Goal: Information Seeking & Learning: Learn about a topic

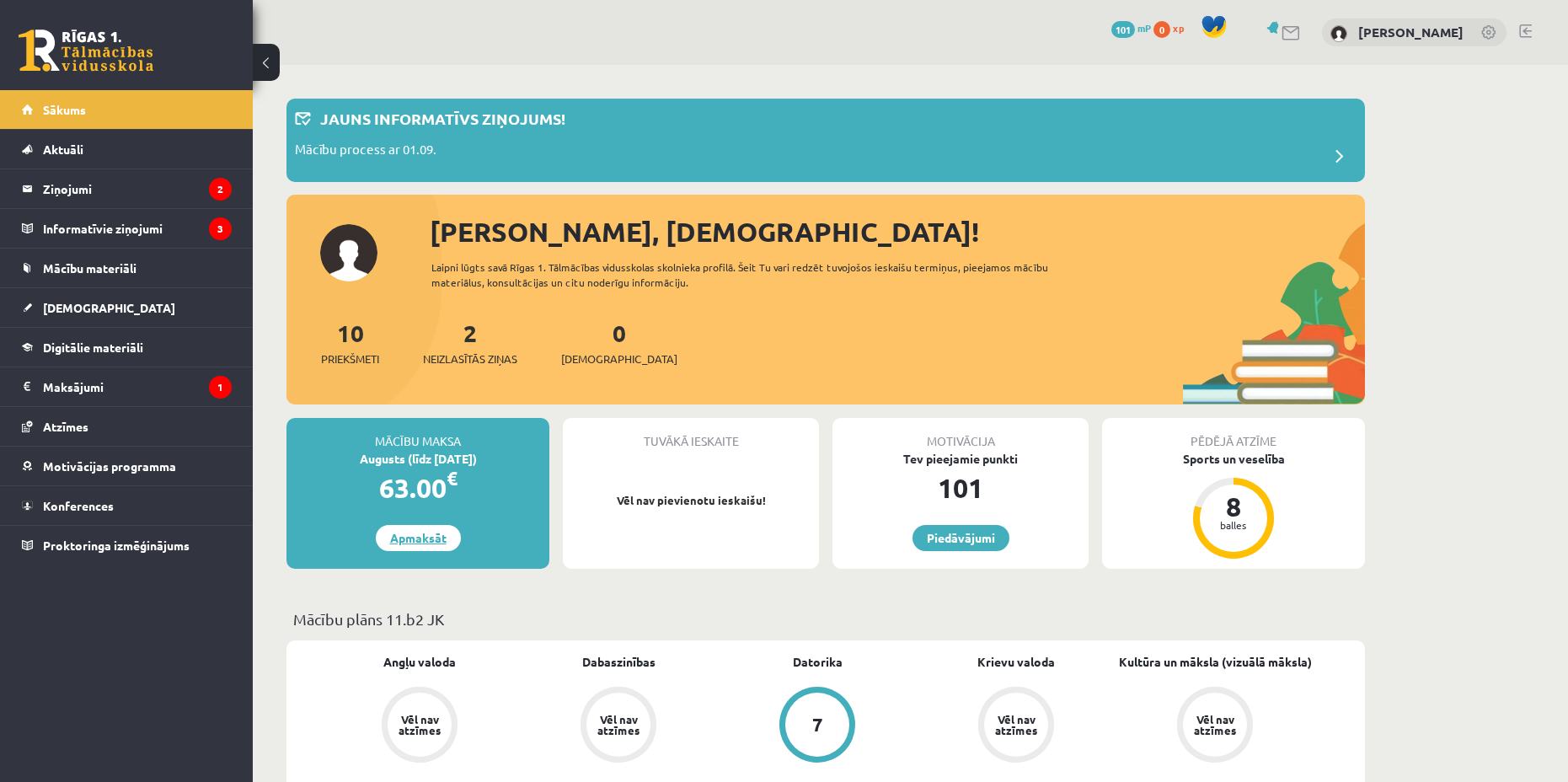
click at [444, 533] on link "Apmaksāt" at bounding box center [418, 539] width 85 height 26
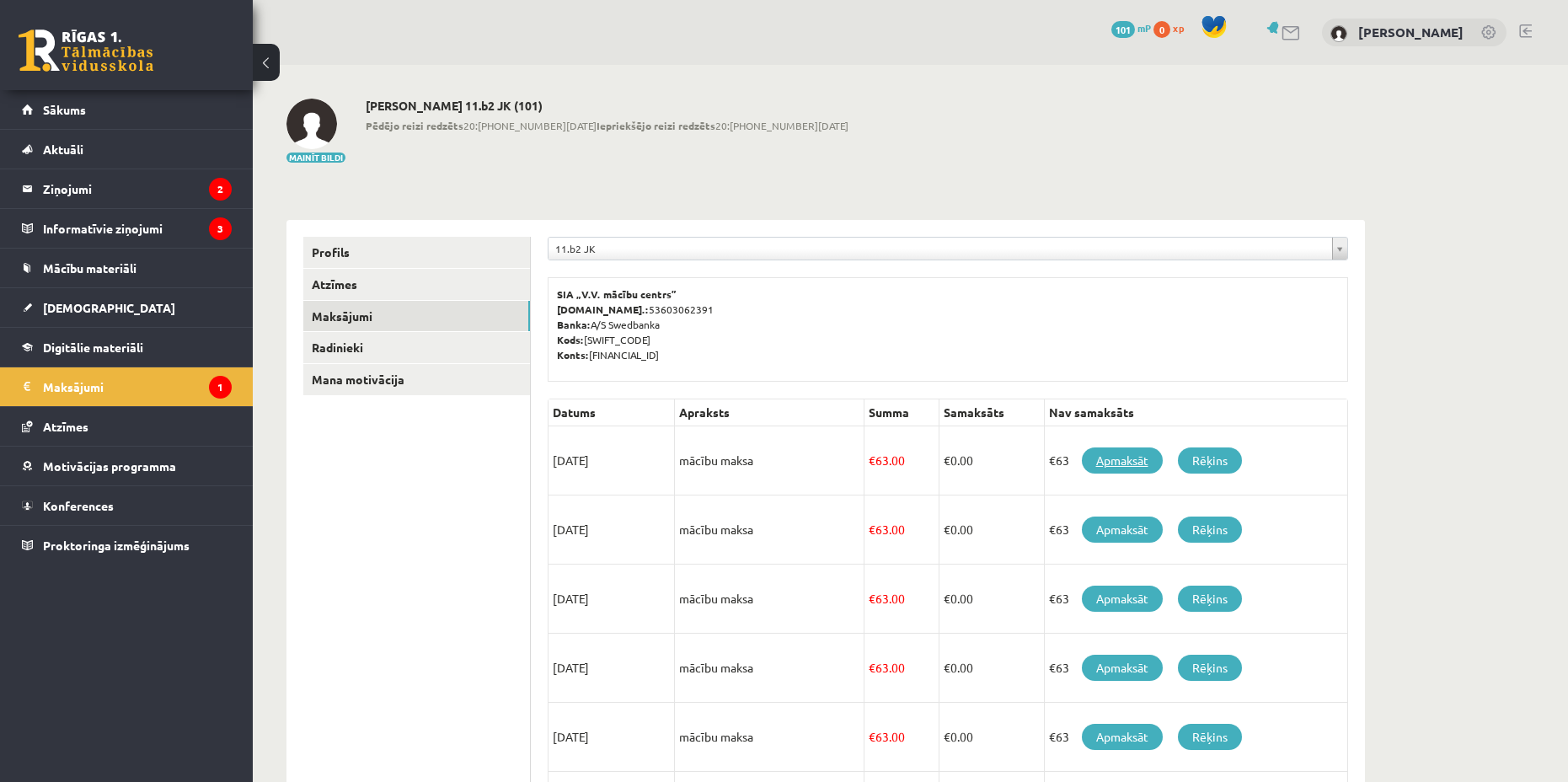
click at [1114, 461] on link "Apmaksāt" at bounding box center [1122, 460] width 81 height 26
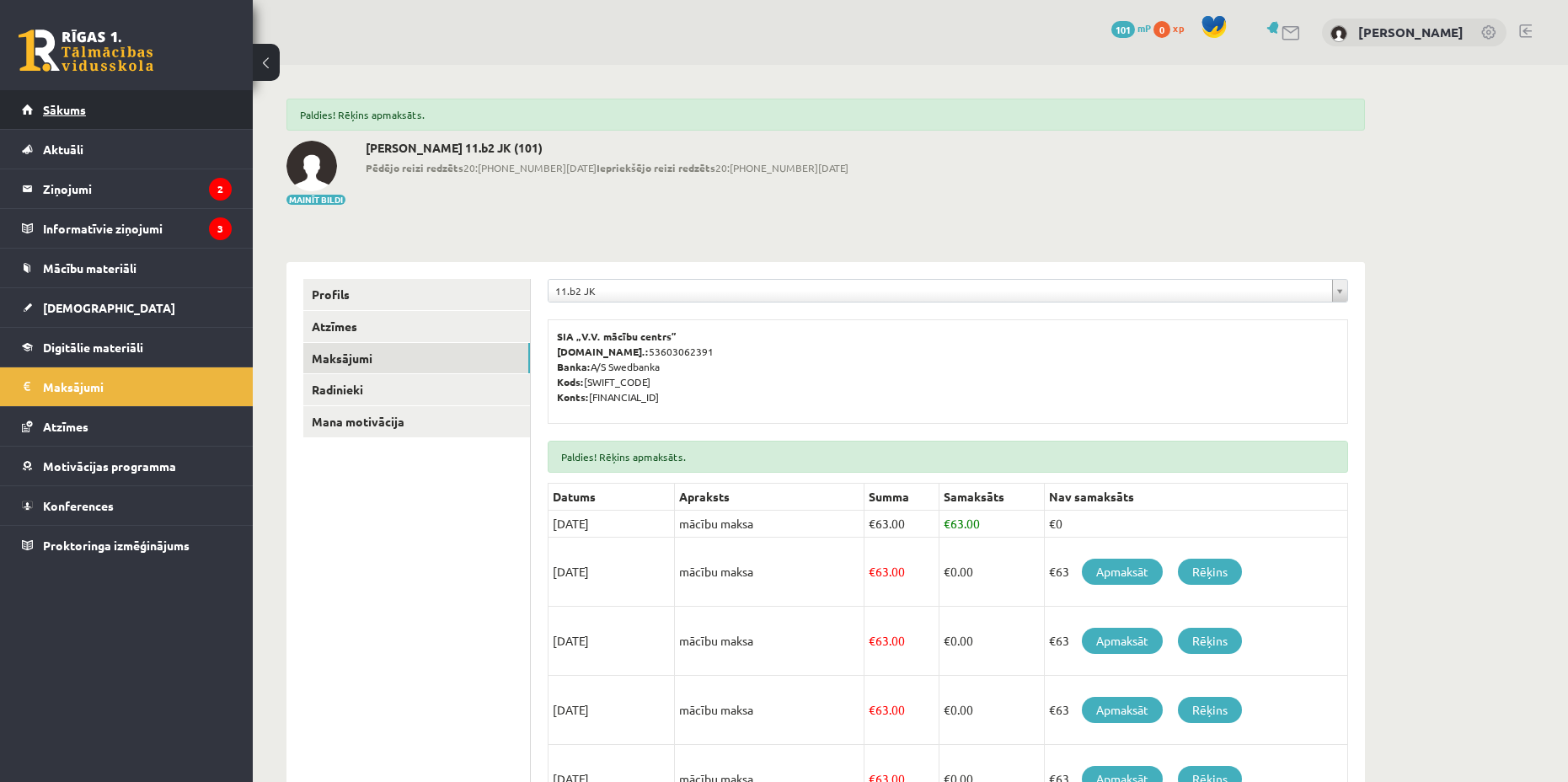
click at [111, 117] on link "Sākums" at bounding box center [126, 109] width 209 height 39
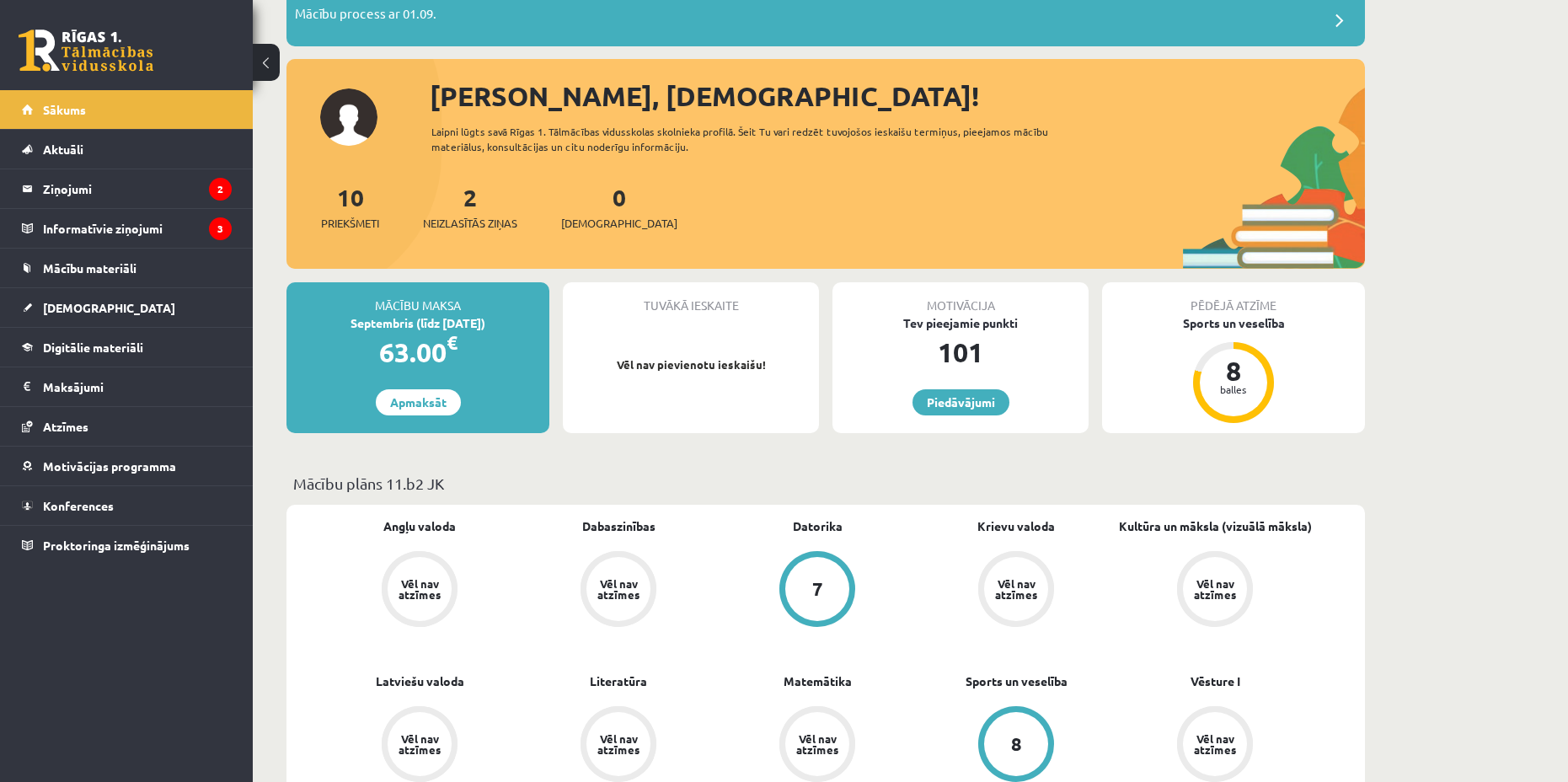
scroll to position [139, 0]
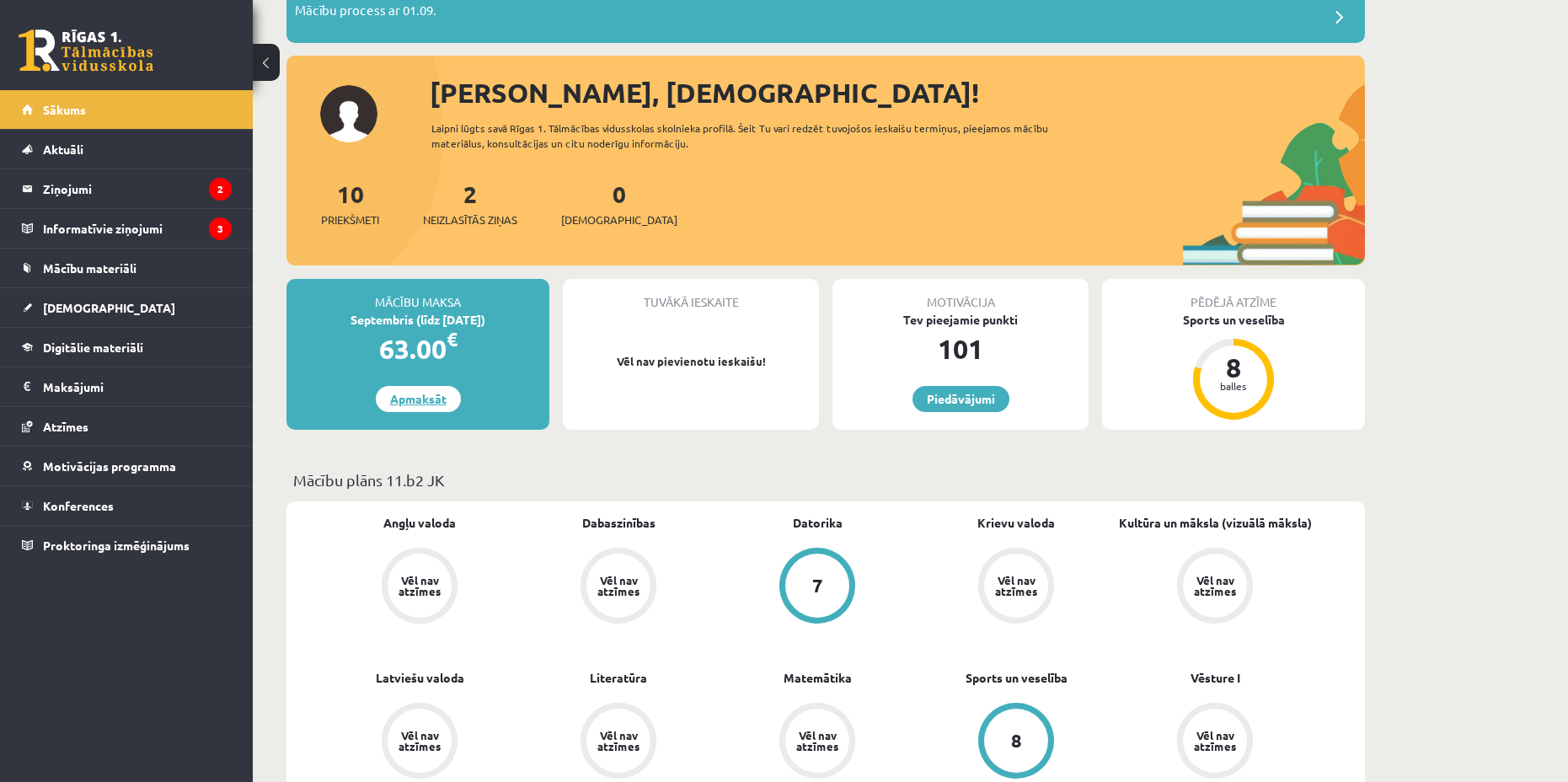
click at [431, 400] on link "Apmaksāt" at bounding box center [418, 399] width 85 height 26
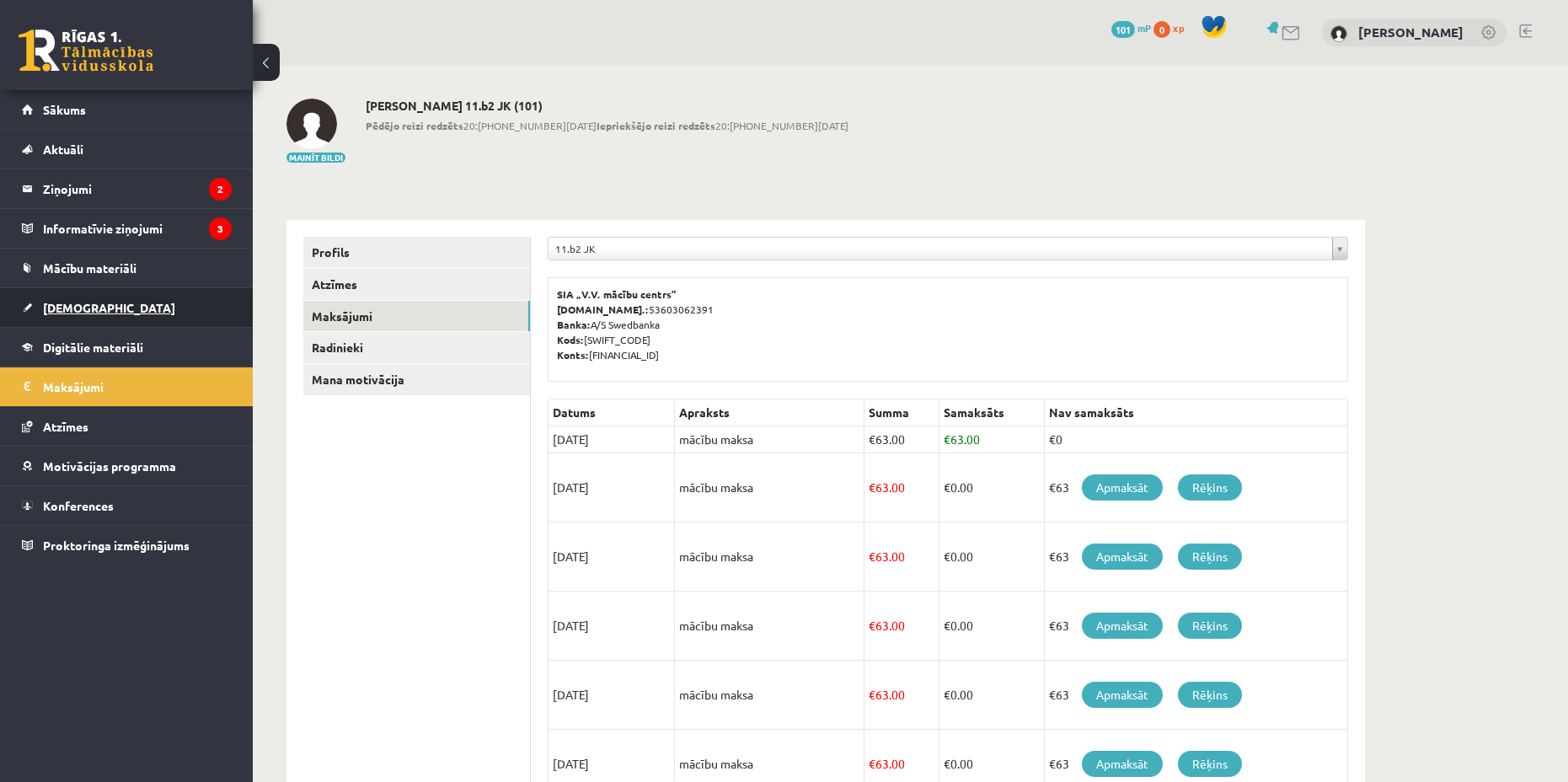
click at [104, 298] on link "[DEMOGRAPHIC_DATA]" at bounding box center [126, 308] width 209 height 39
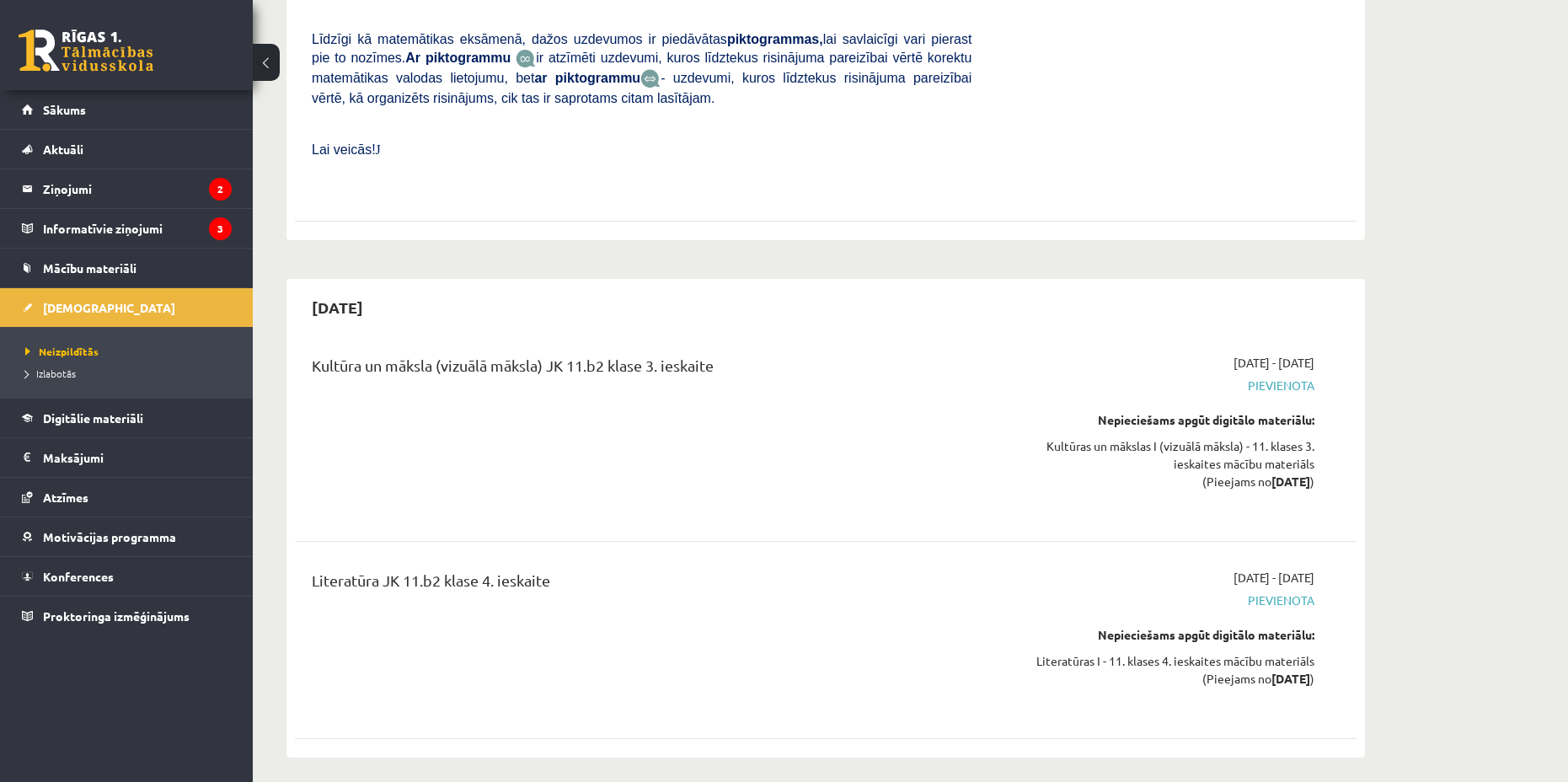
scroll to position [8763, 0]
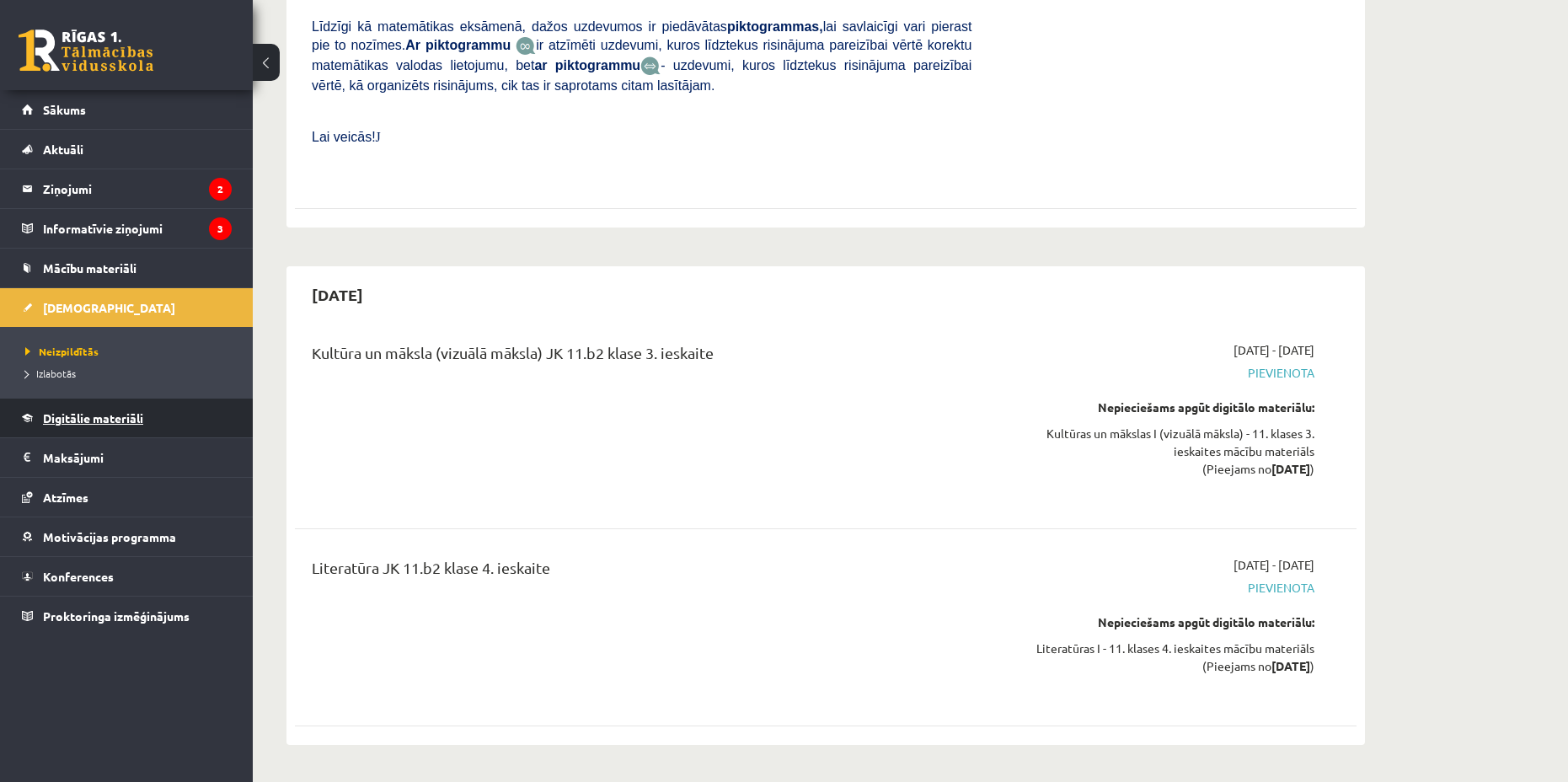
click at [69, 410] on link "Digitālie materiāli" at bounding box center [126, 418] width 209 height 39
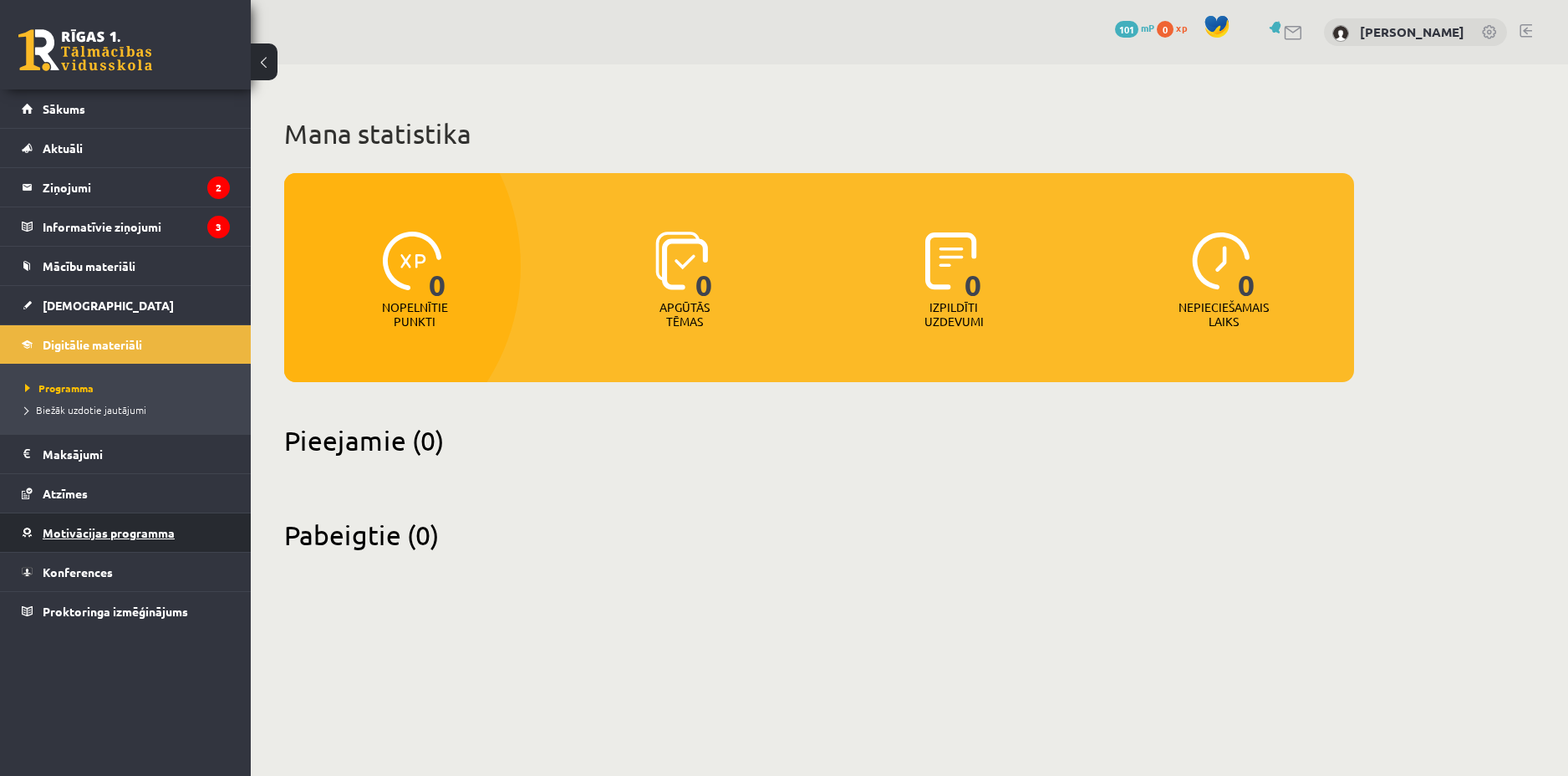
click at [115, 534] on span "Motivācijas programma" at bounding box center [109, 533] width 132 height 15
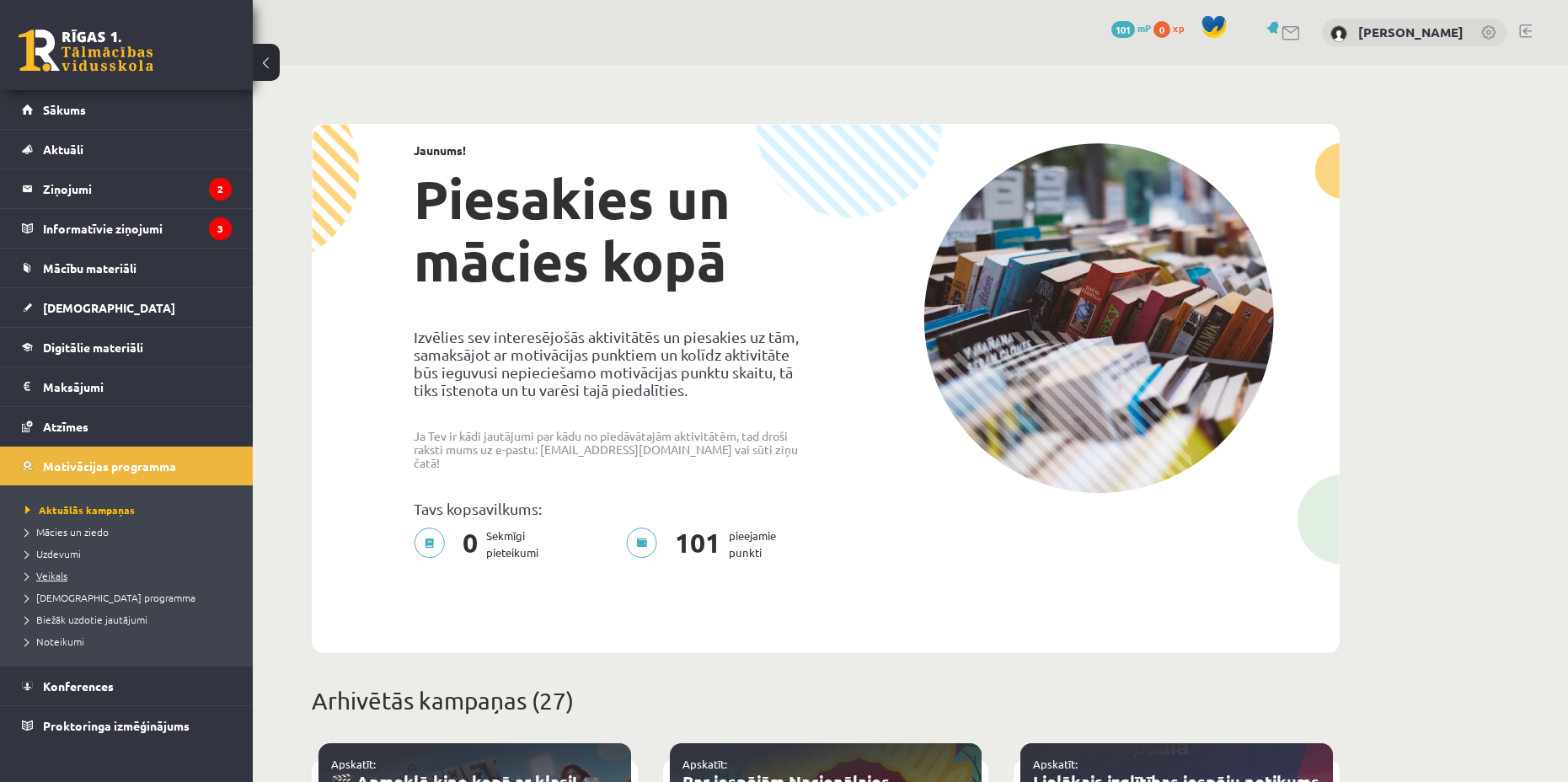
click at [58, 573] on span "Veikals" at bounding box center [46, 575] width 42 height 13
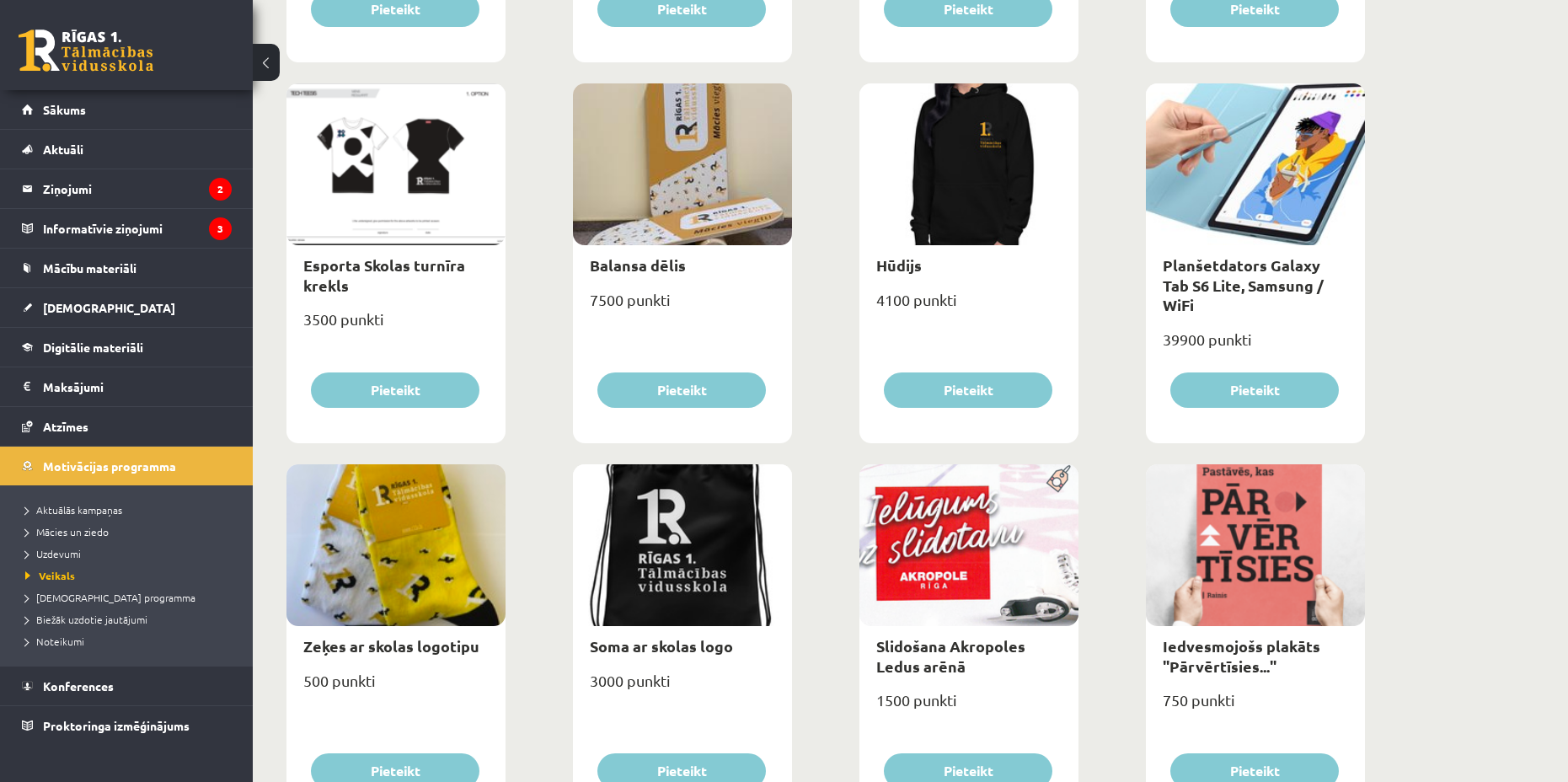
scroll to position [934, 0]
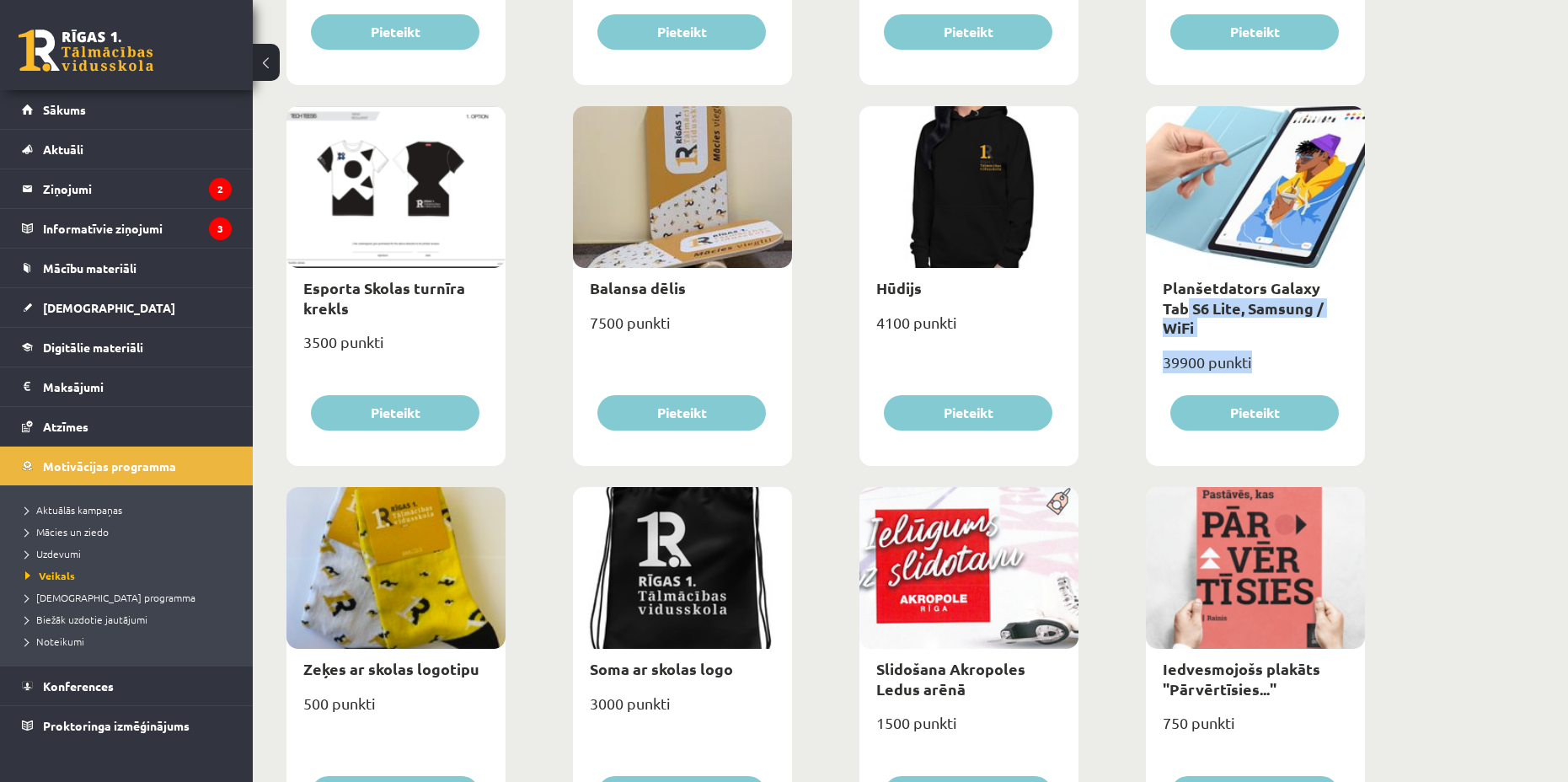
drag, startPoint x: 1510, startPoint y: 430, endPoint x: 1551, endPoint y: 305, distance: 131.6
click at [1546, 297] on div "**********" at bounding box center [910, 393] width 1315 height 2524
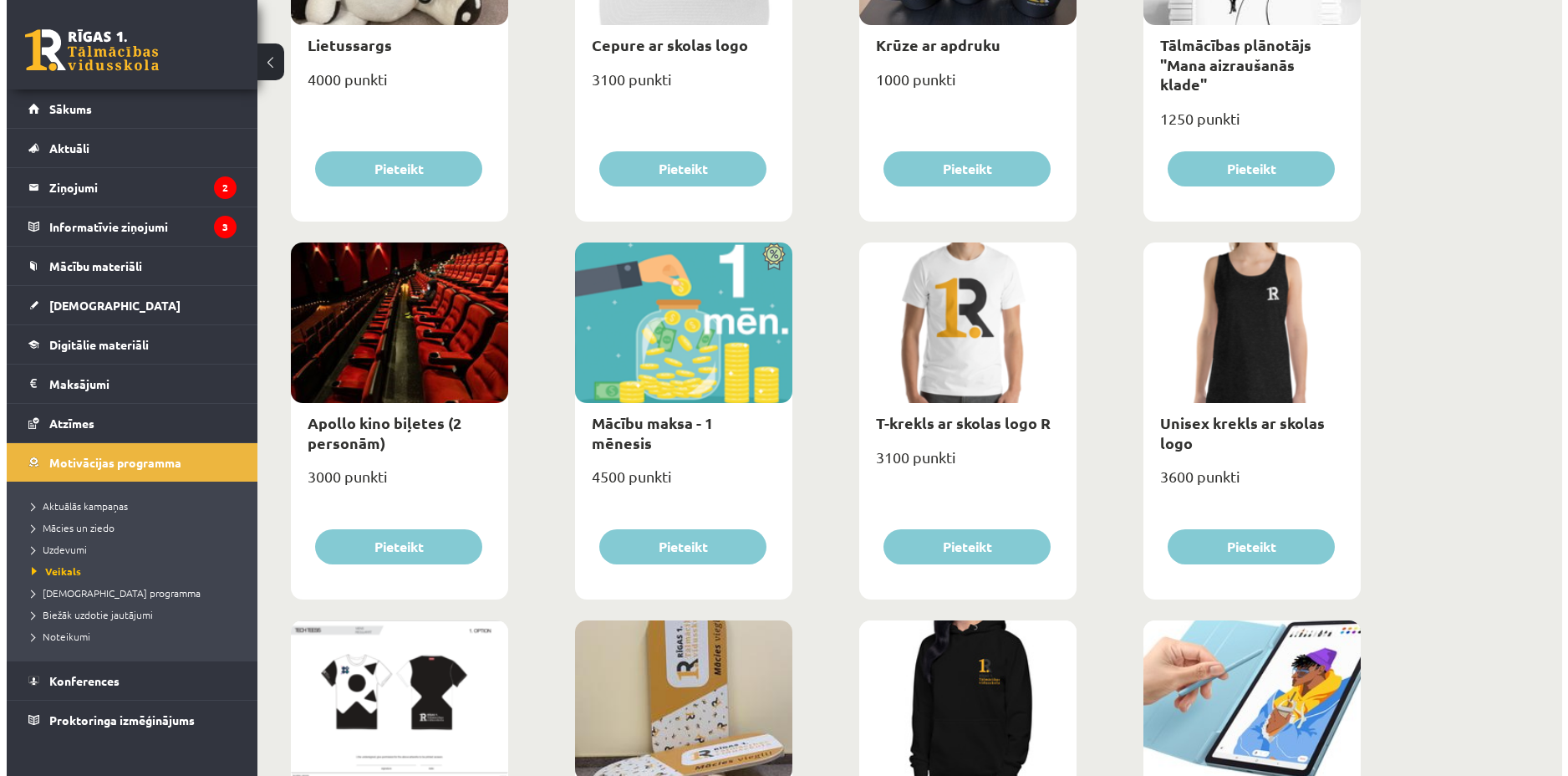
scroll to position [0, 0]
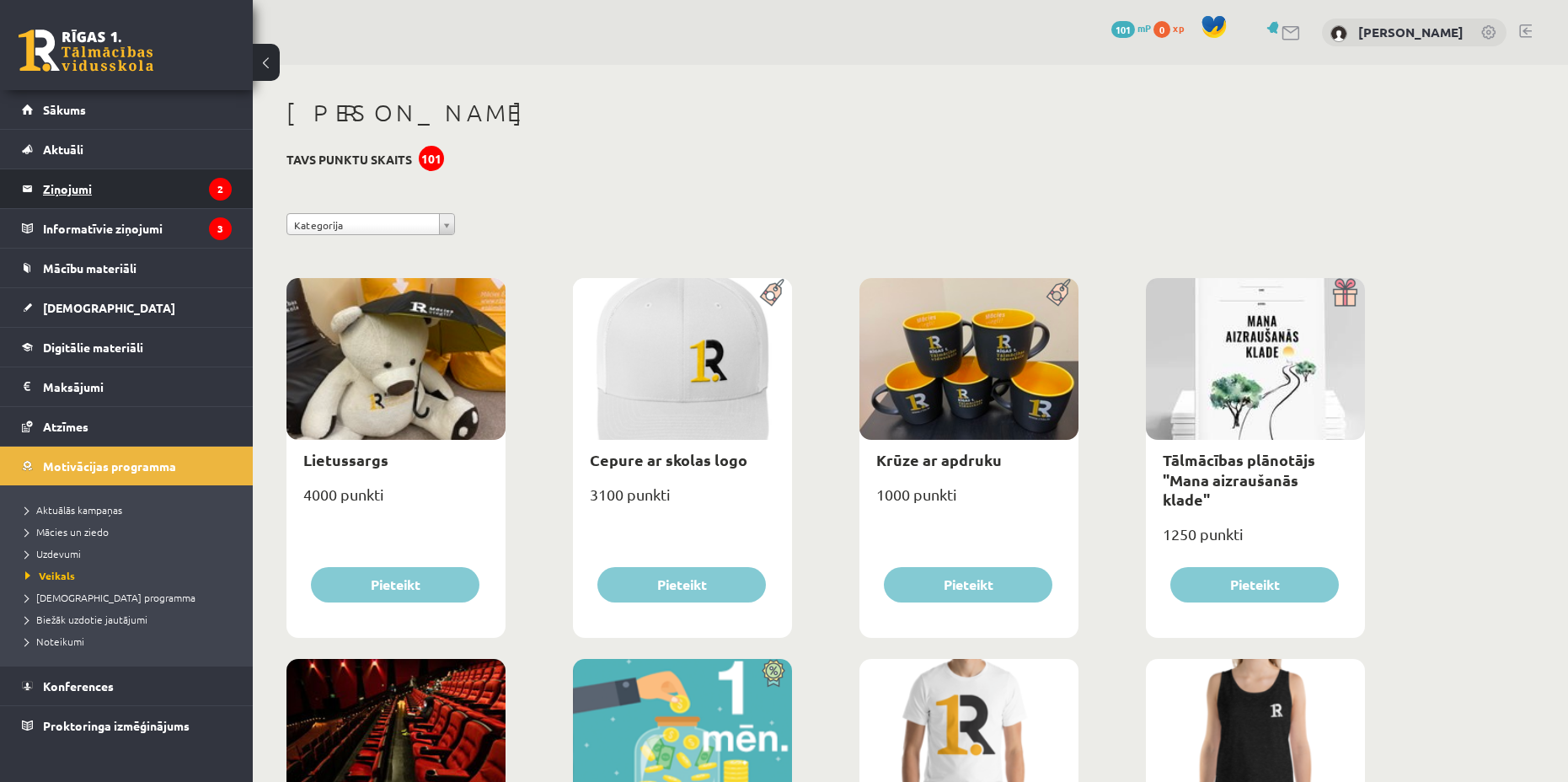
click at [91, 200] on legend "Ziņojumi 2" at bounding box center [138, 189] width 189 height 39
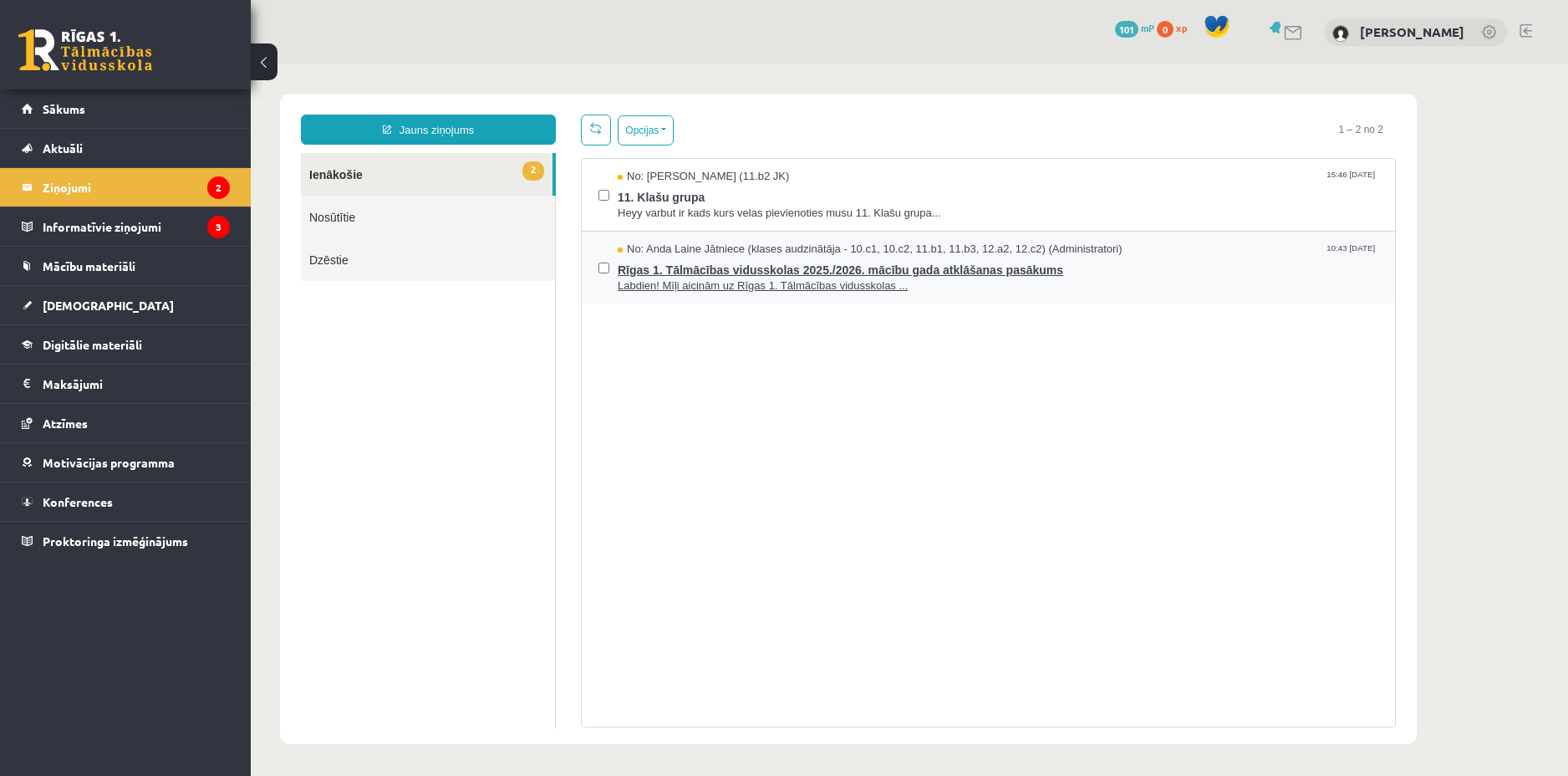
click at [989, 281] on span "Labdien! Mīļi aicinām uz Rīgas 1. Tālmācības vidusskolas ..." at bounding box center [997, 286] width 761 height 16
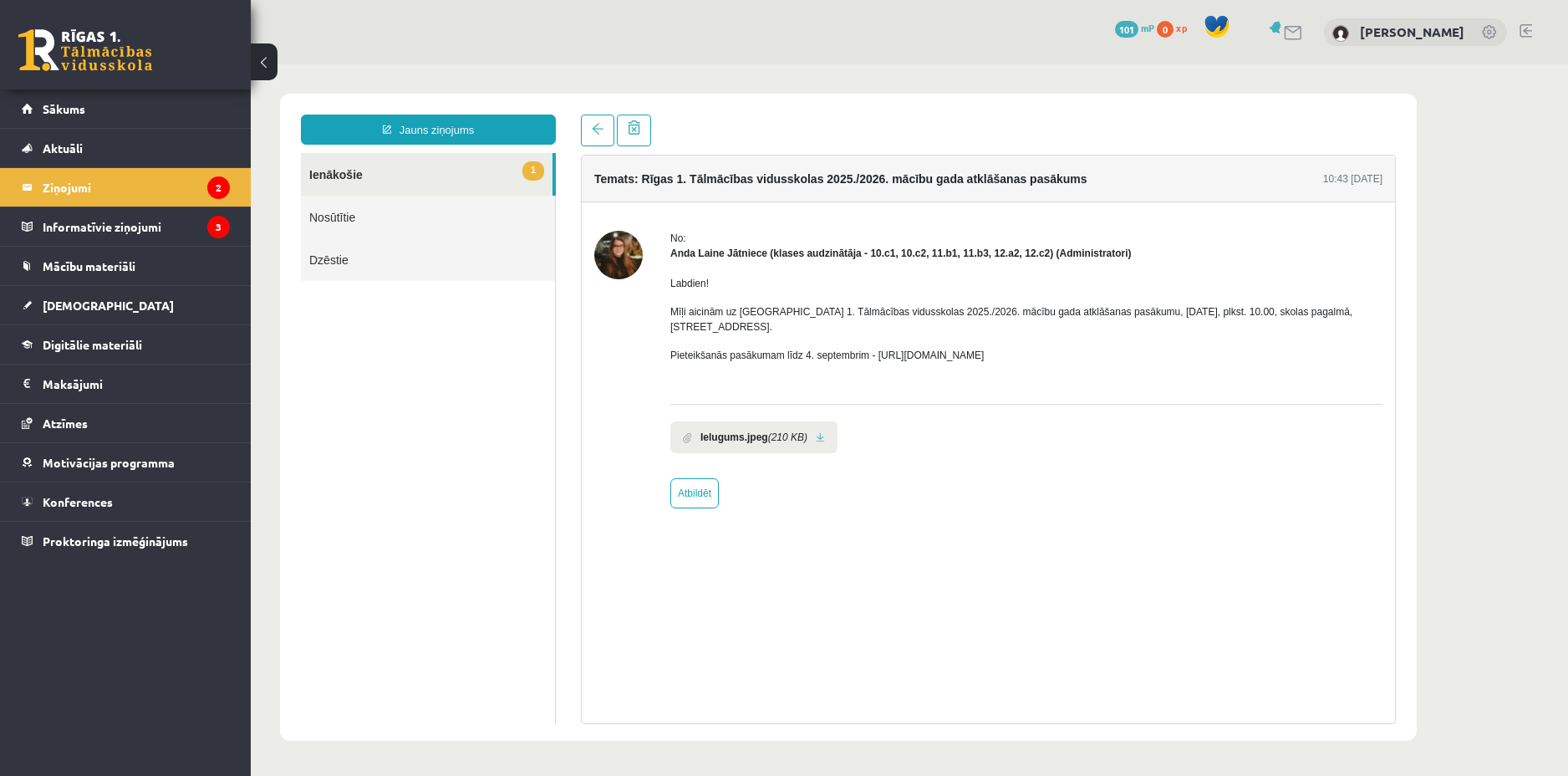
click at [536, 171] on span "1" at bounding box center [532, 170] width 22 height 20
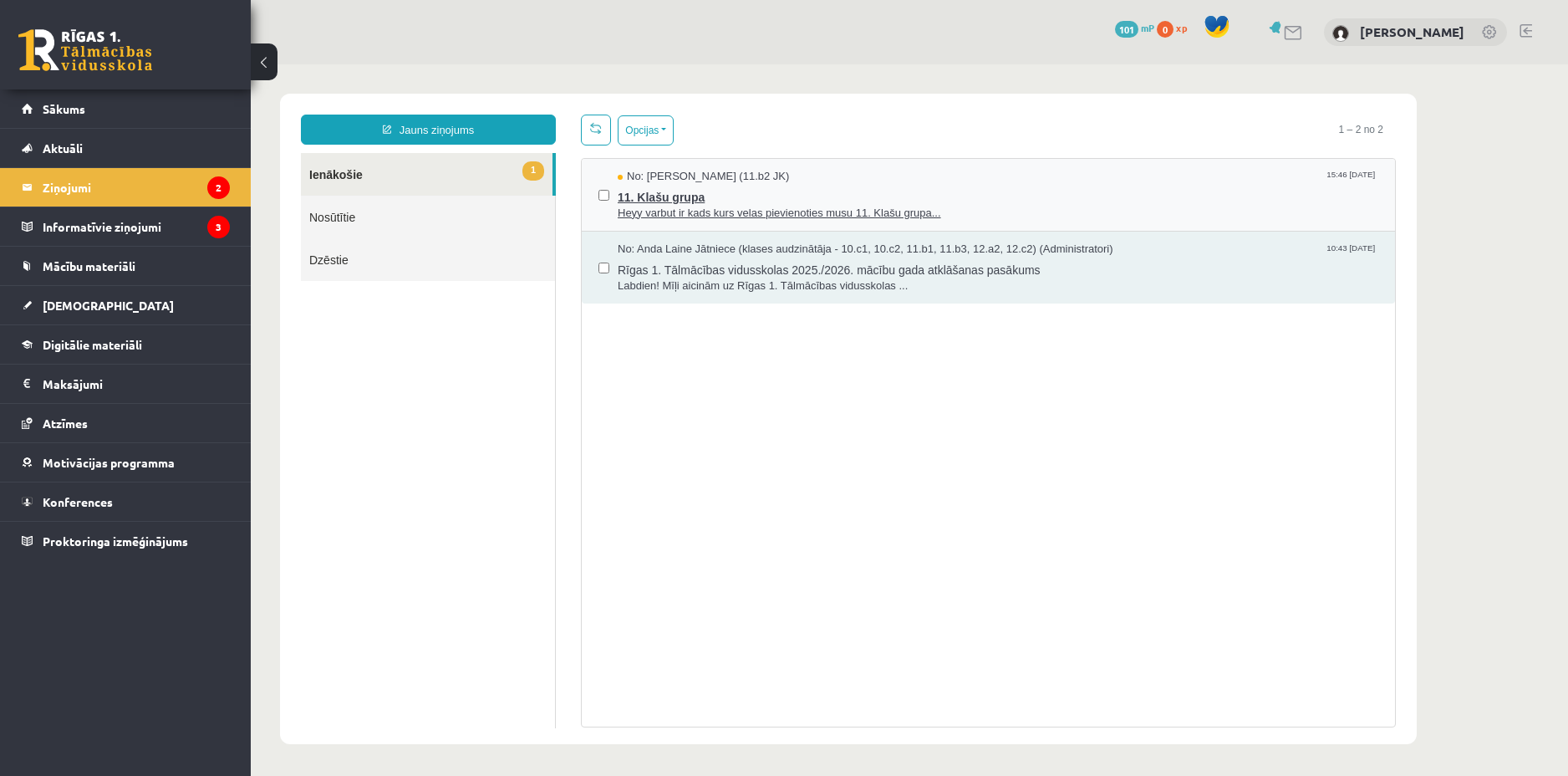
click at [725, 195] on span "11. Klašu grupa" at bounding box center [997, 195] width 761 height 21
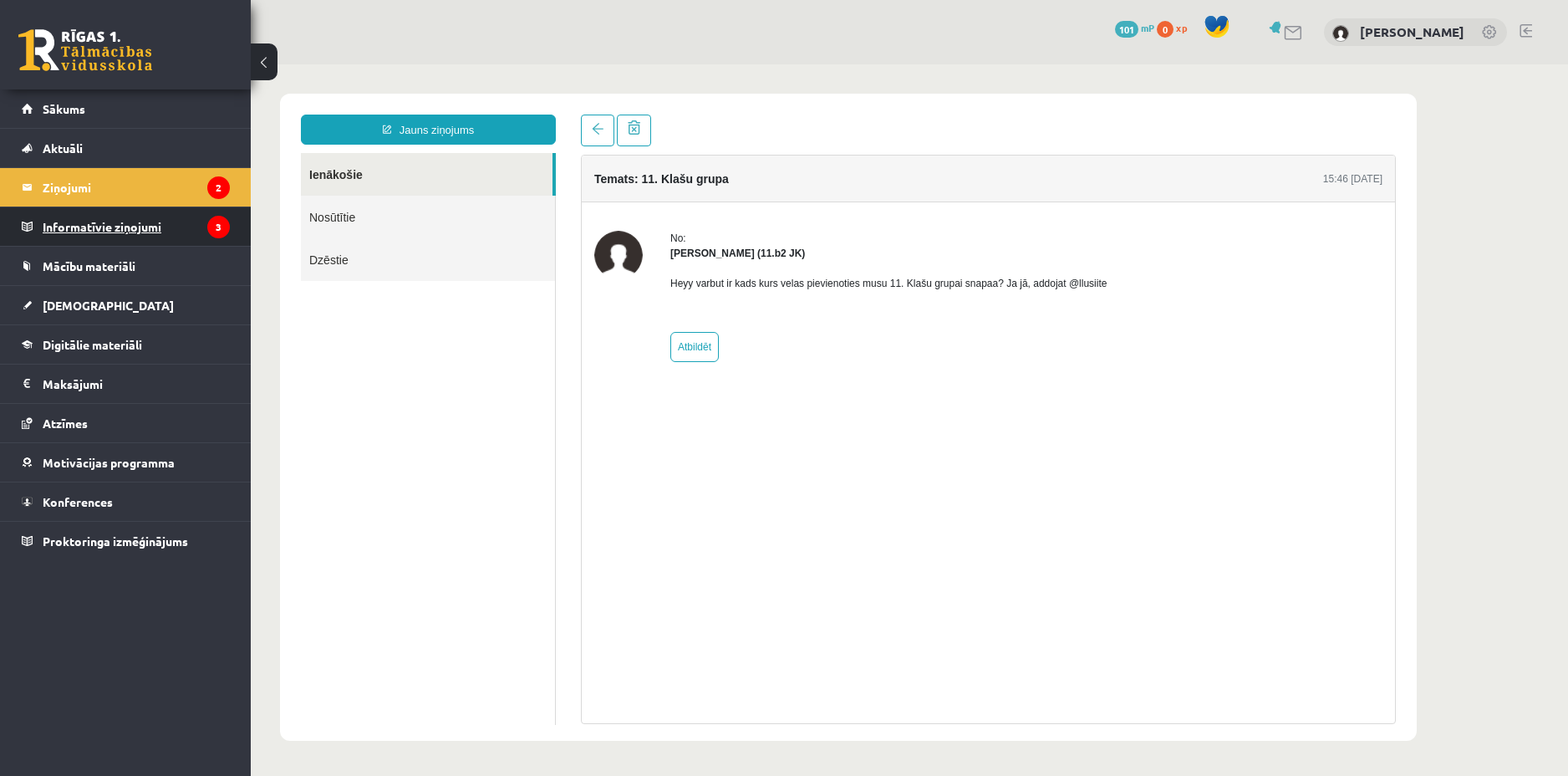
click at [109, 223] on legend "Informatīvie ziņojumi 3" at bounding box center [137, 227] width 187 height 38
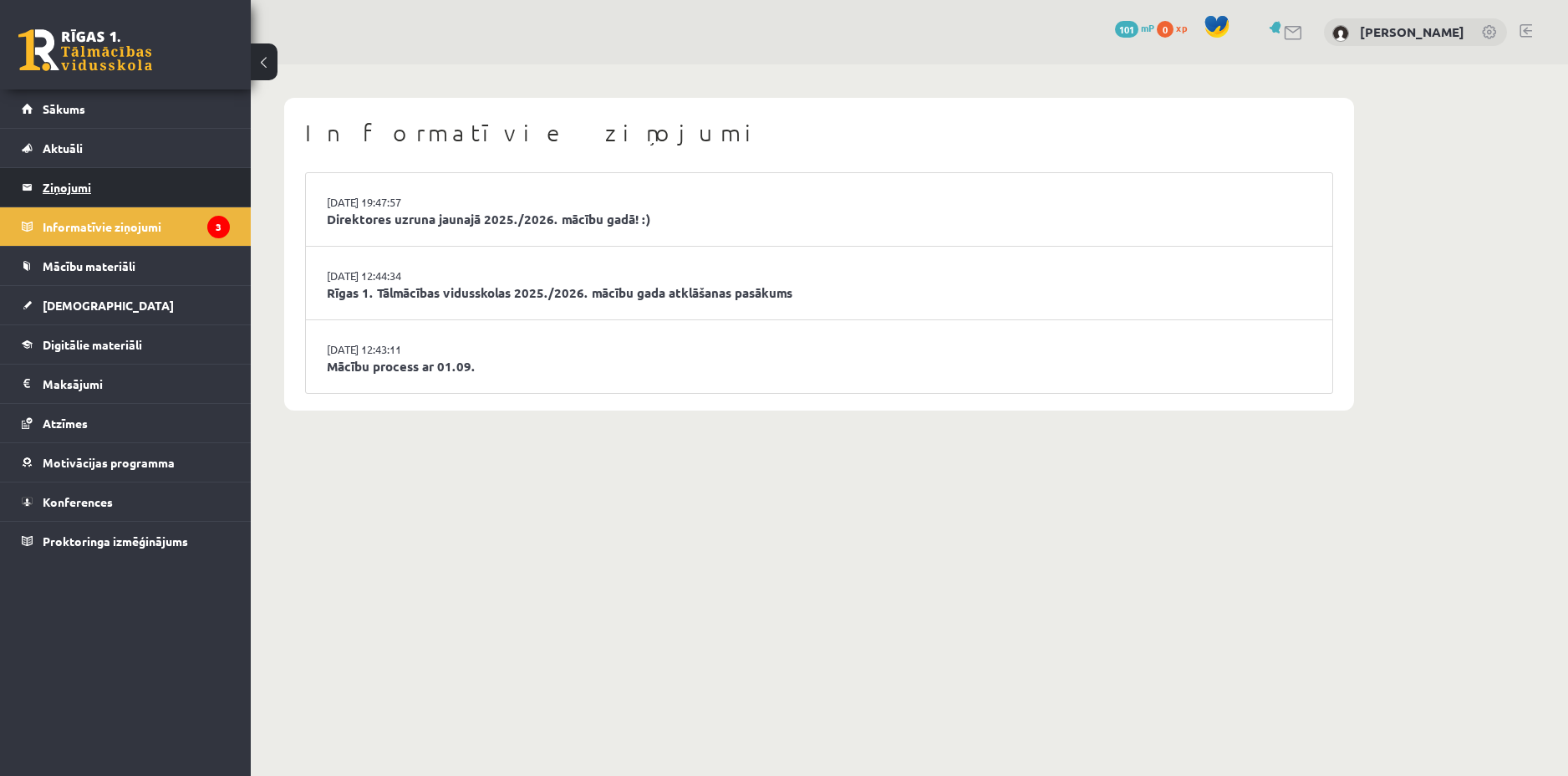
click at [129, 197] on legend "Ziņojumi 2" at bounding box center [137, 187] width 187 height 38
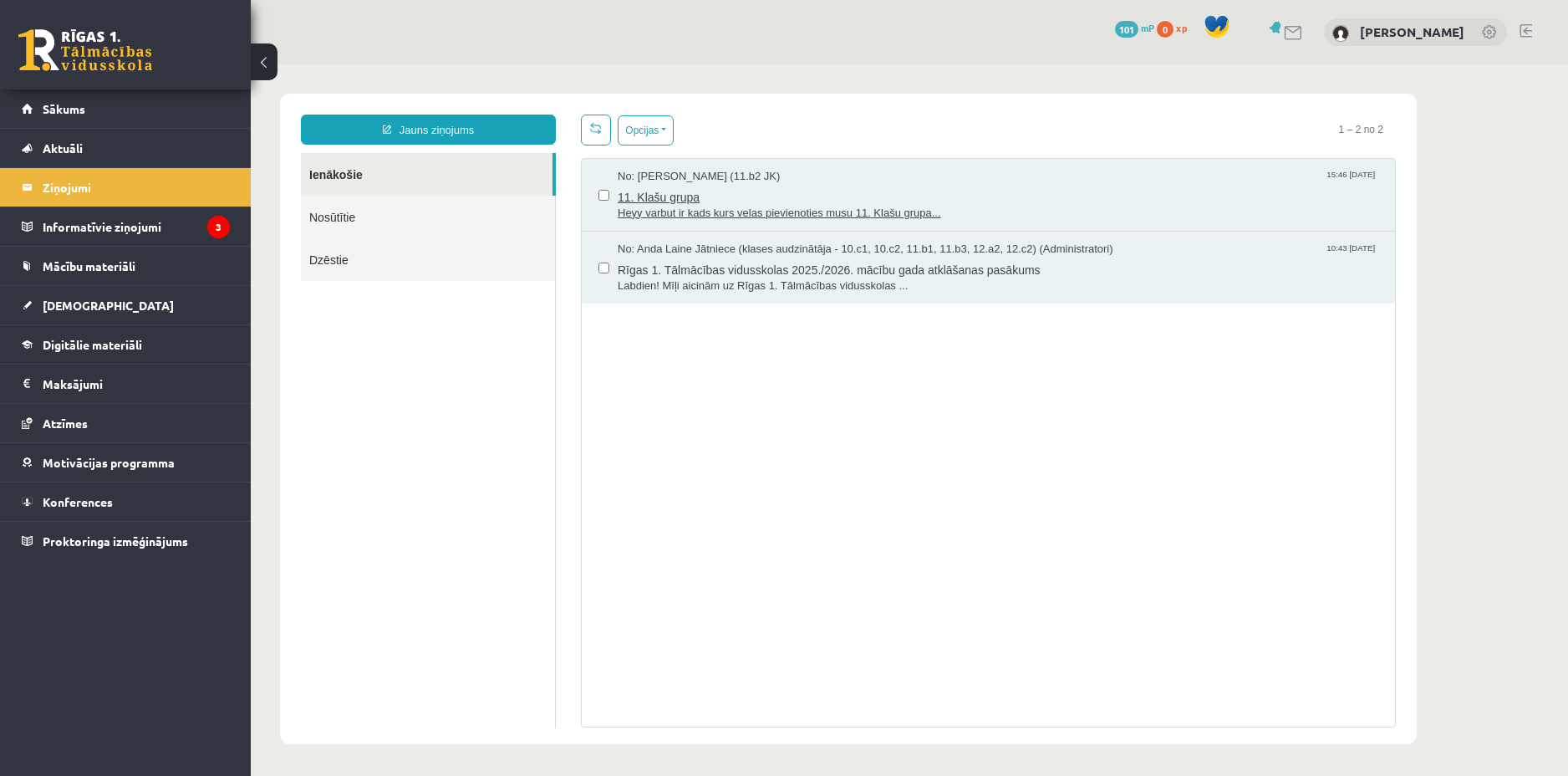
click at [775, 198] on span "11. Klašu grupa" at bounding box center [997, 195] width 761 height 21
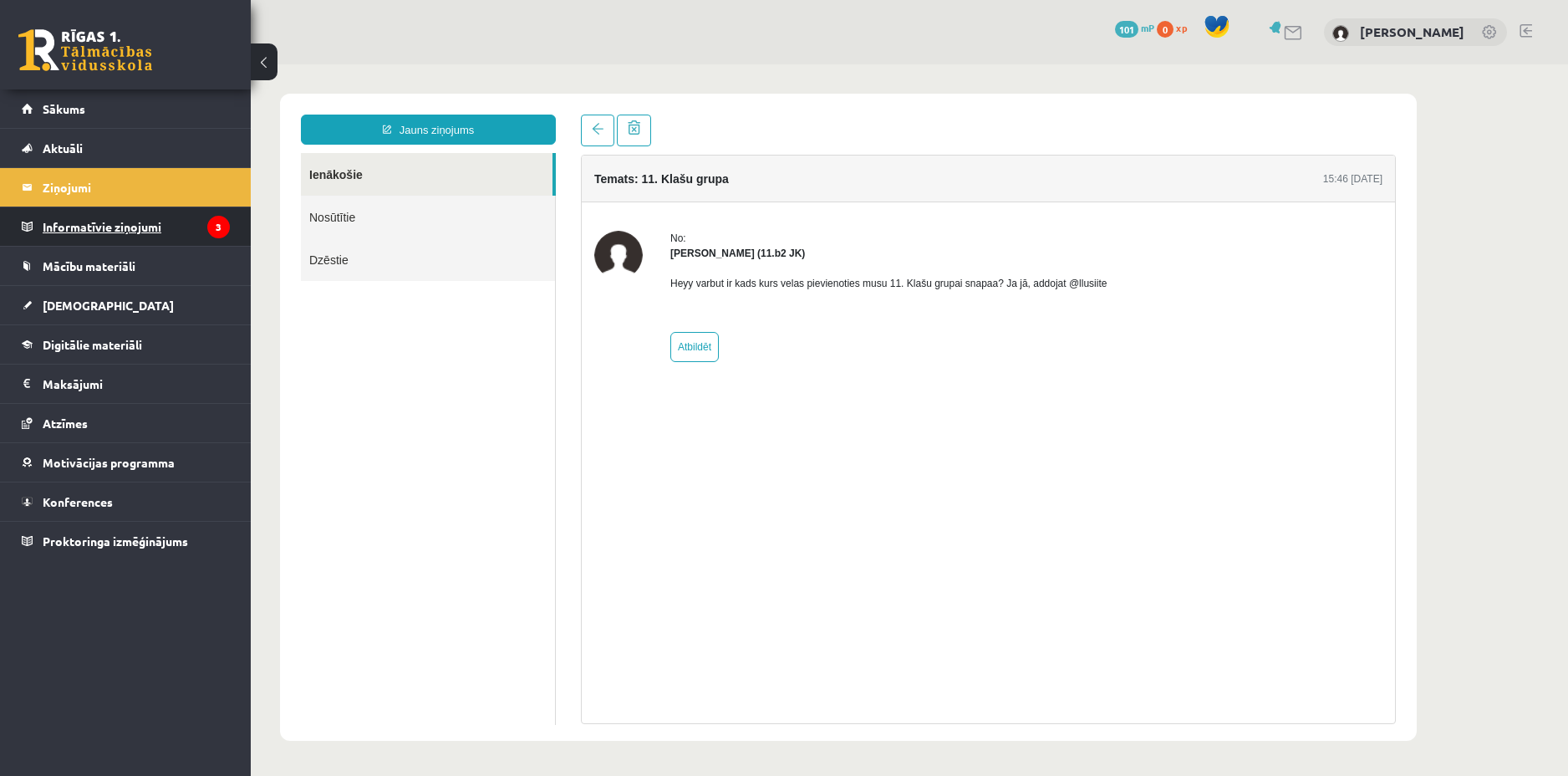
click at [109, 219] on legend "Informatīvie ziņojumi 3" at bounding box center [137, 227] width 187 height 38
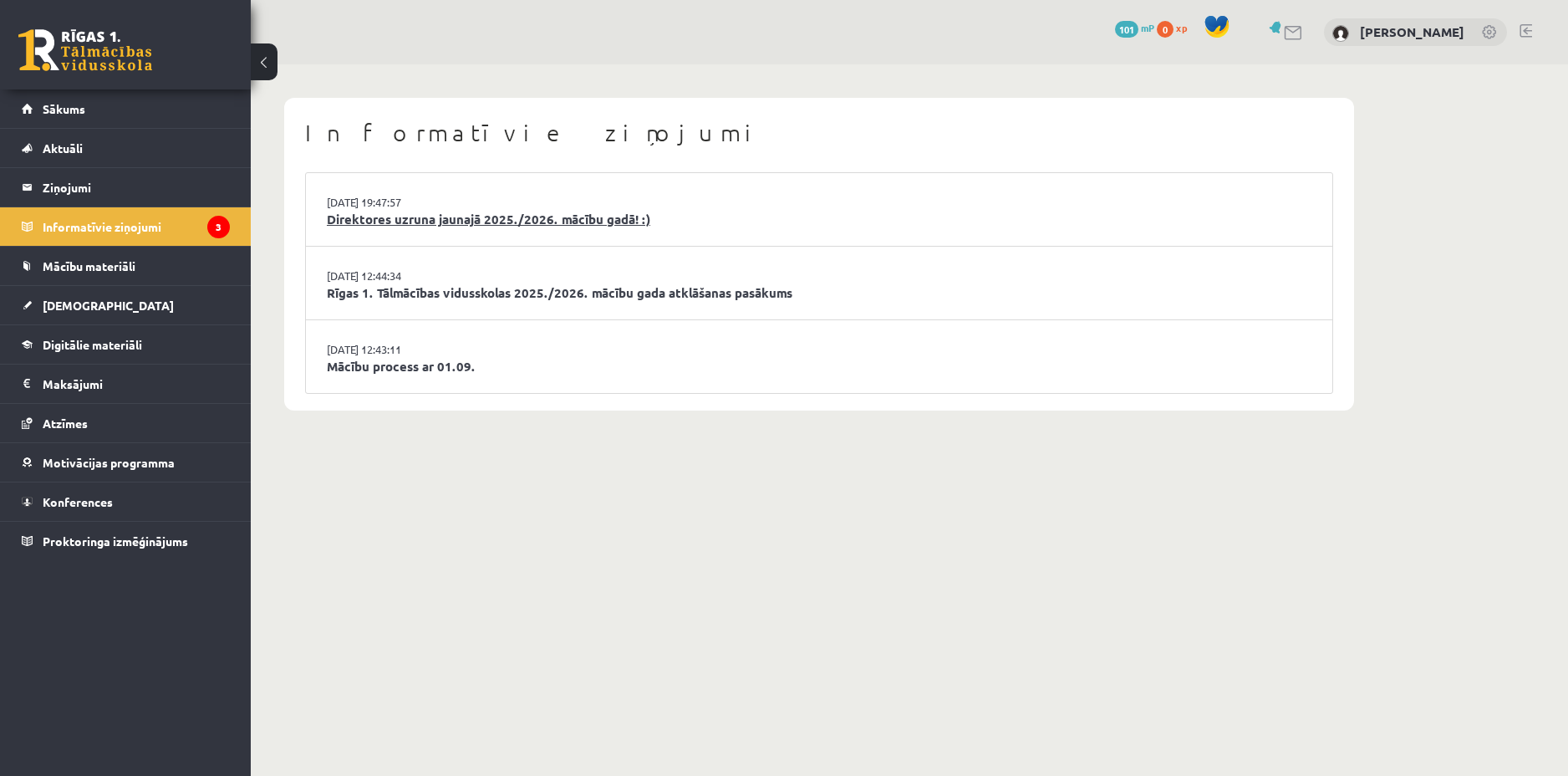
click at [637, 215] on link "Direktores uzruna jaunajā 2025./2026. mācību gadā! :)" at bounding box center [819, 219] width 984 height 20
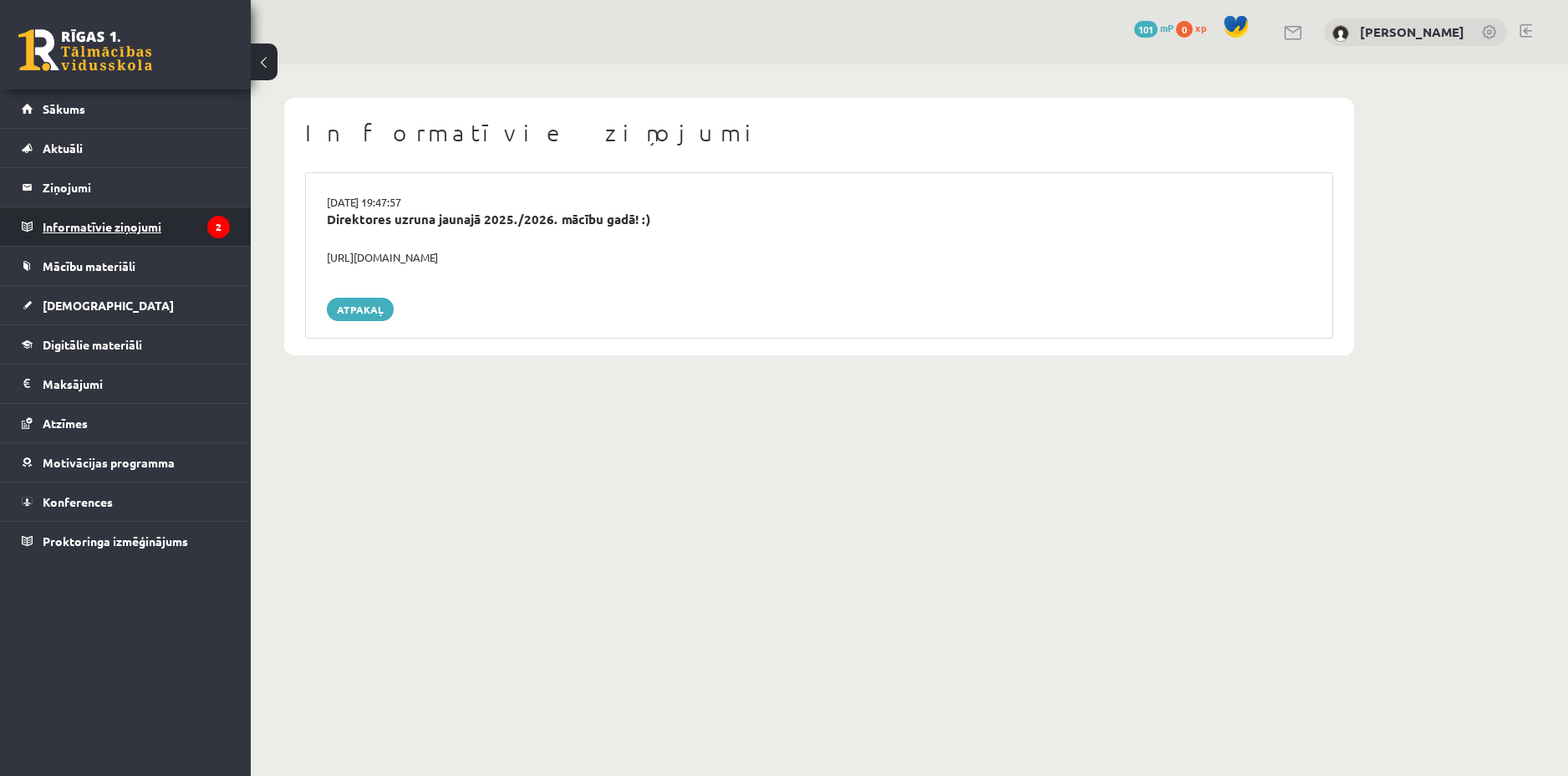
click at [92, 223] on legend "Informatīvie ziņojumi 2" at bounding box center [137, 227] width 187 height 38
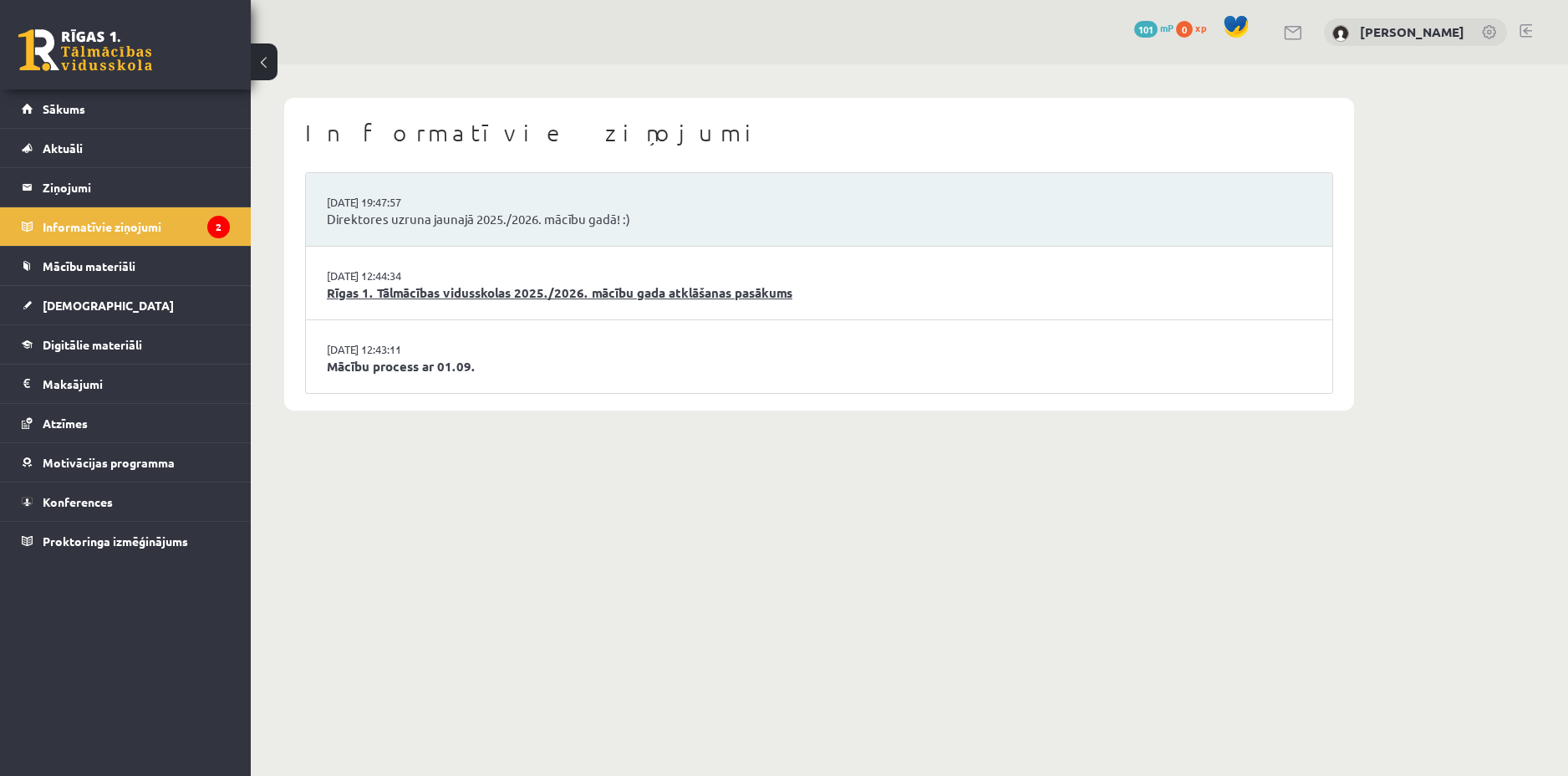
click at [443, 289] on link "Rīgas 1. Tālmācības vidusskolas 2025./2026. mācību gada atklāšanas pasākums" at bounding box center [819, 293] width 984 height 20
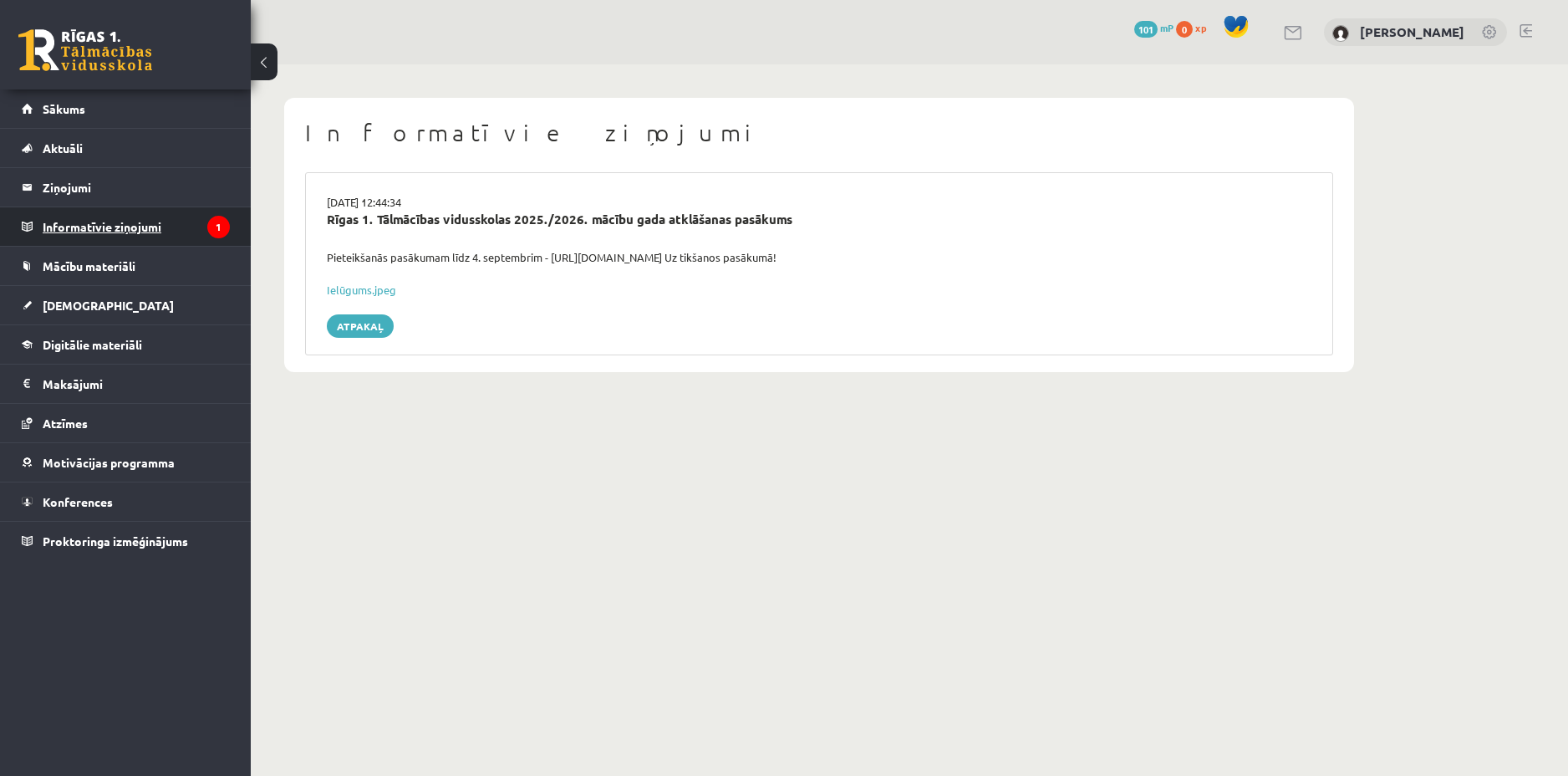
click at [175, 236] on legend "Informatīvie ziņojumi 1" at bounding box center [137, 227] width 187 height 38
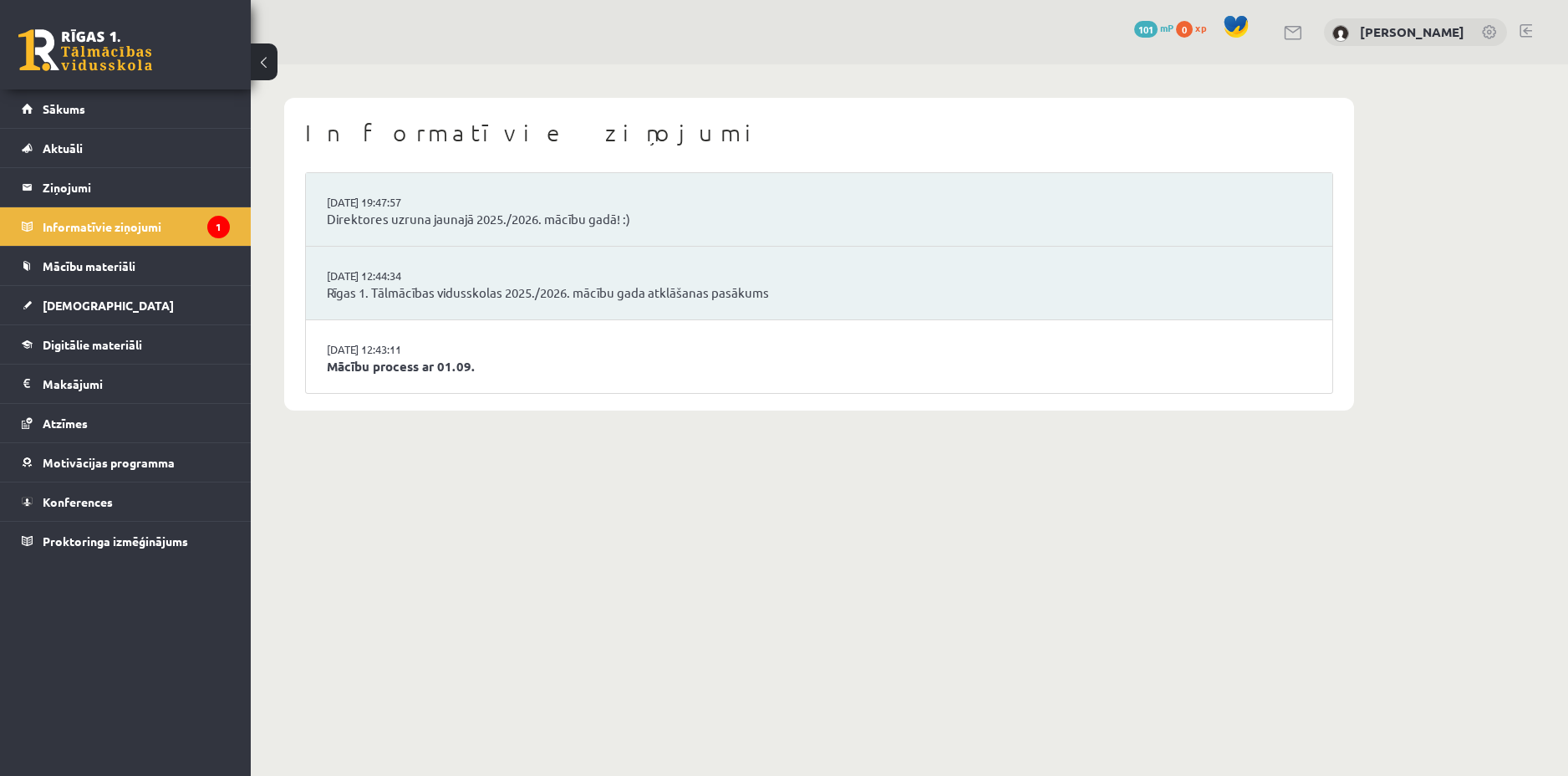
click at [500, 383] on li "29.08.2025 12:43:11 Mācību process ar 01.09." at bounding box center [819, 357] width 1026 height 73
click at [474, 375] on link "Mācību process ar 01.09." at bounding box center [819, 366] width 984 height 20
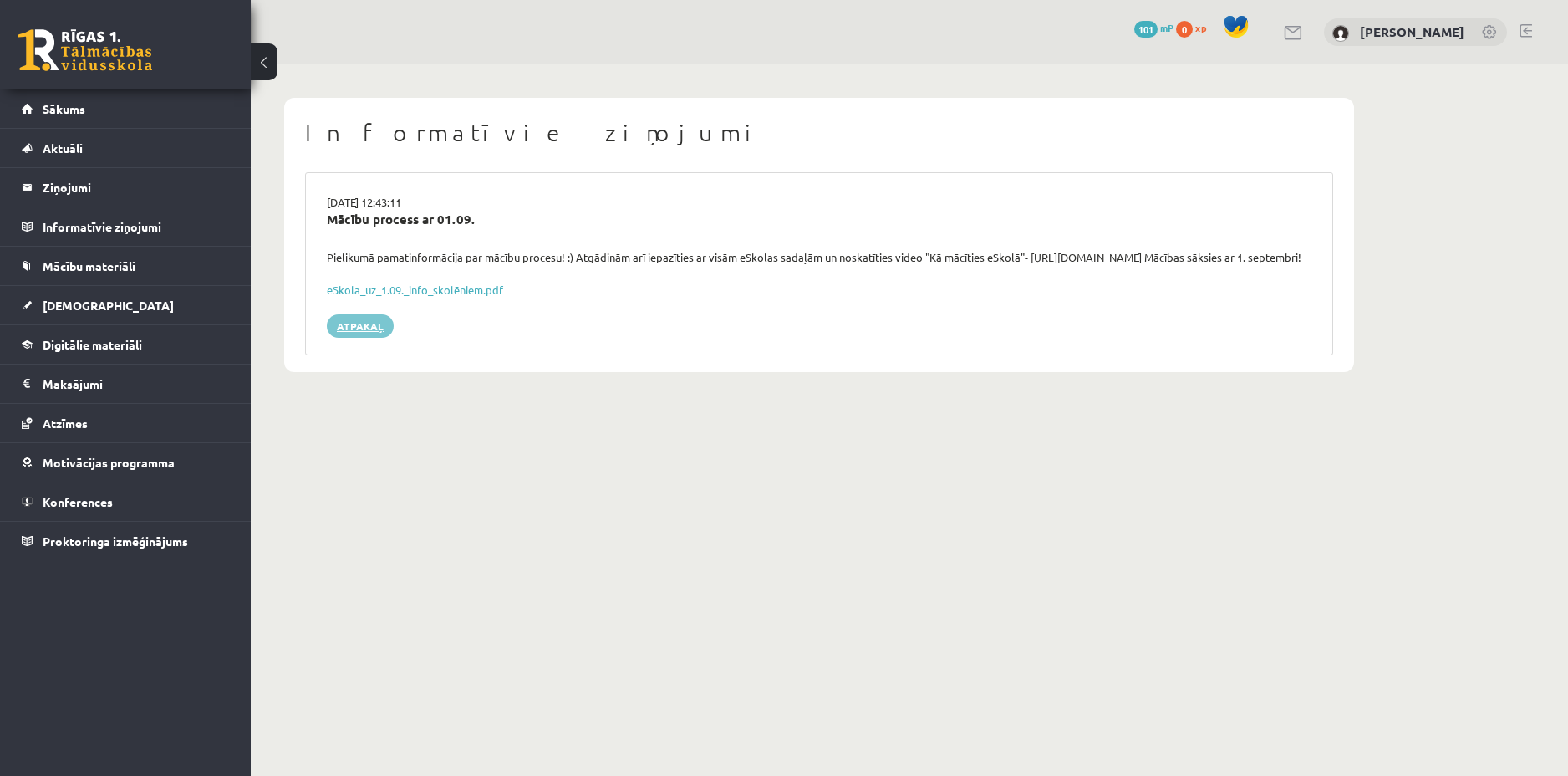
click at [369, 338] on link "Atpakaļ" at bounding box center [359, 326] width 66 height 23
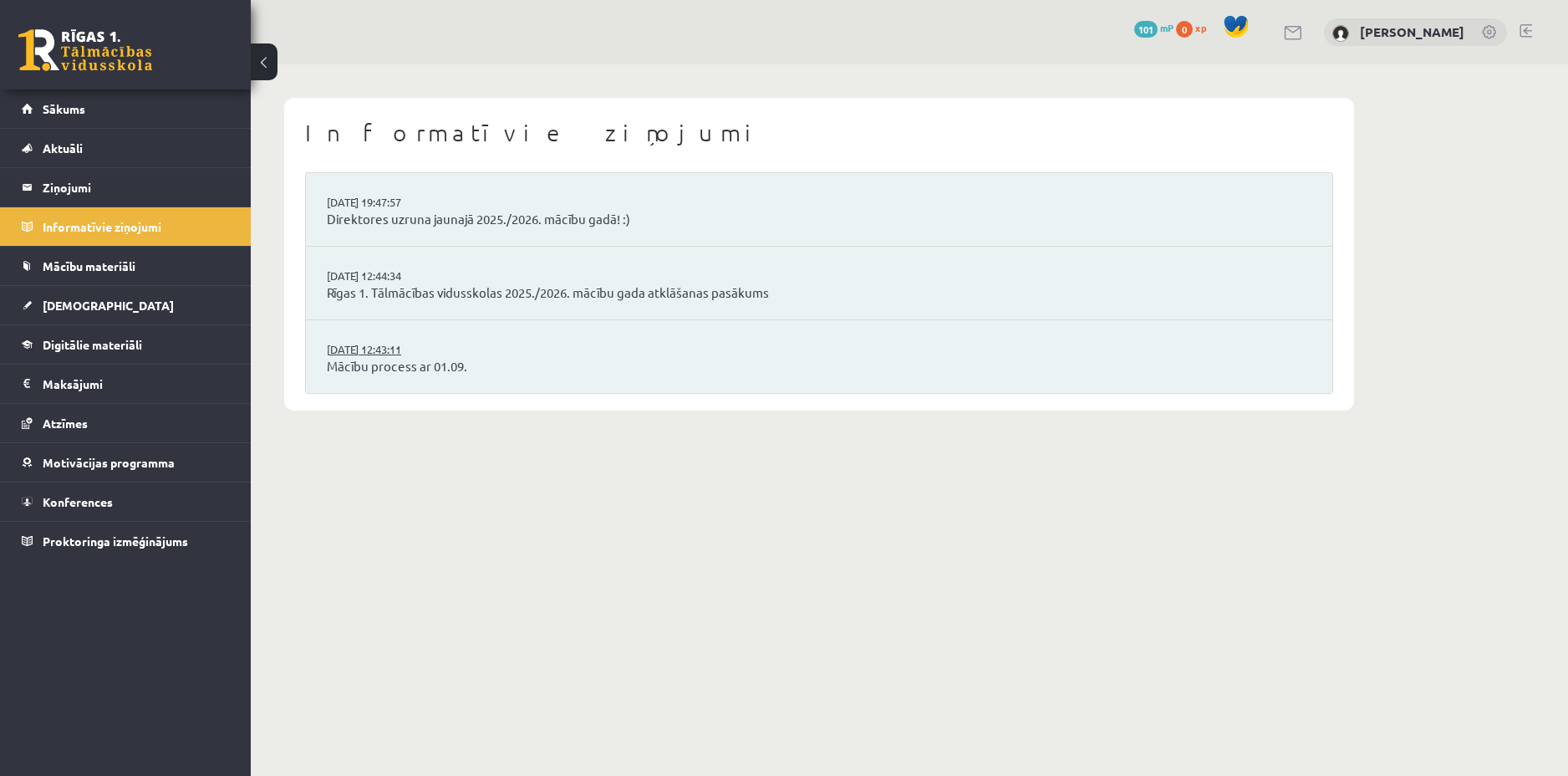
click at [372, 355] on link "29.08.2025 12:43:11" at bounding box center [389, 349] width 125 height 17
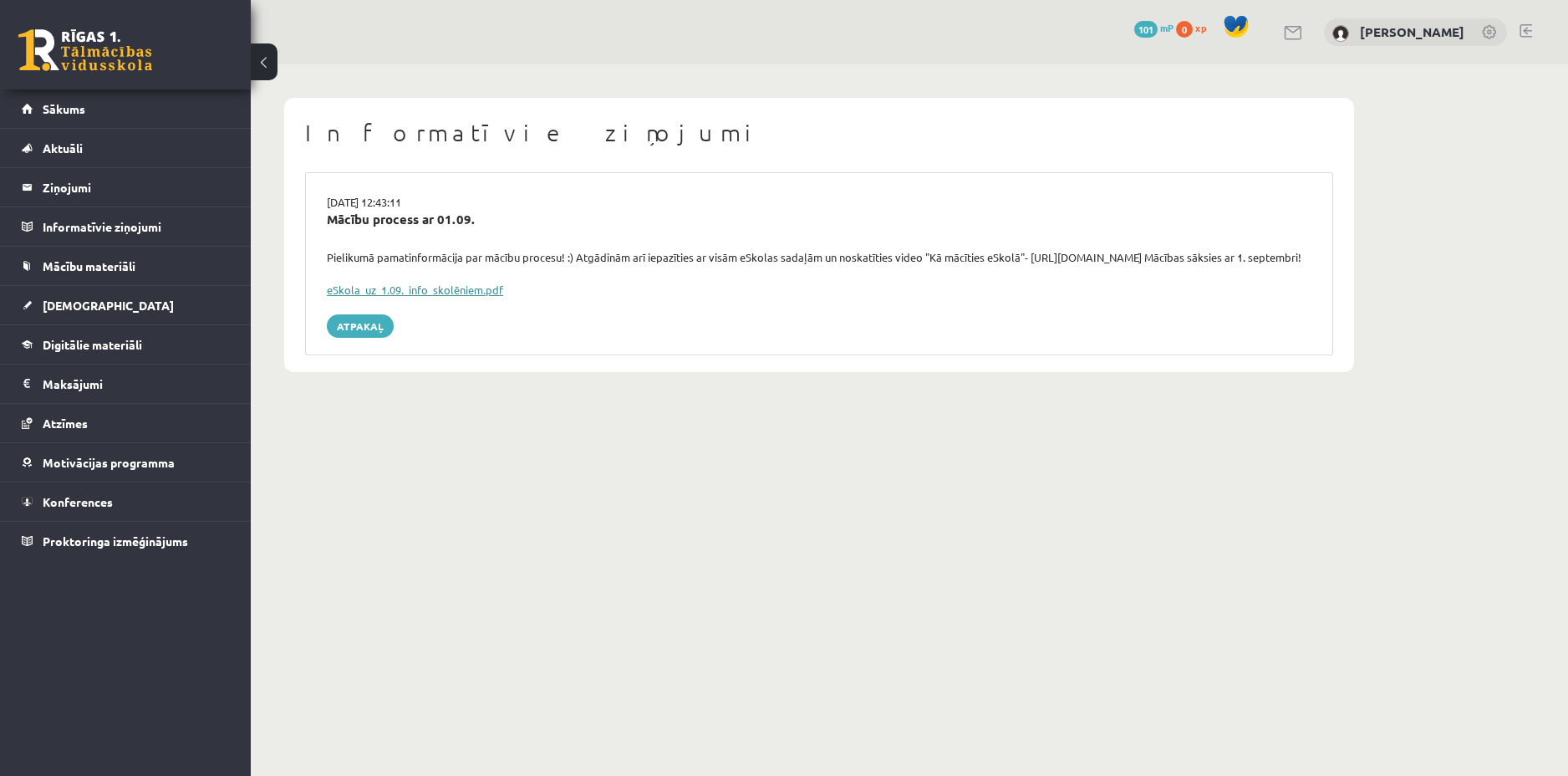
click at [371, 297] on link "eSkola_uz_1.09._info_skolēniem.pdf" at bounding box center [414, 289] width 177 height 14
click at [98, 111] on link "Sākums" at bounding box center [125, 109] width 208 height 38
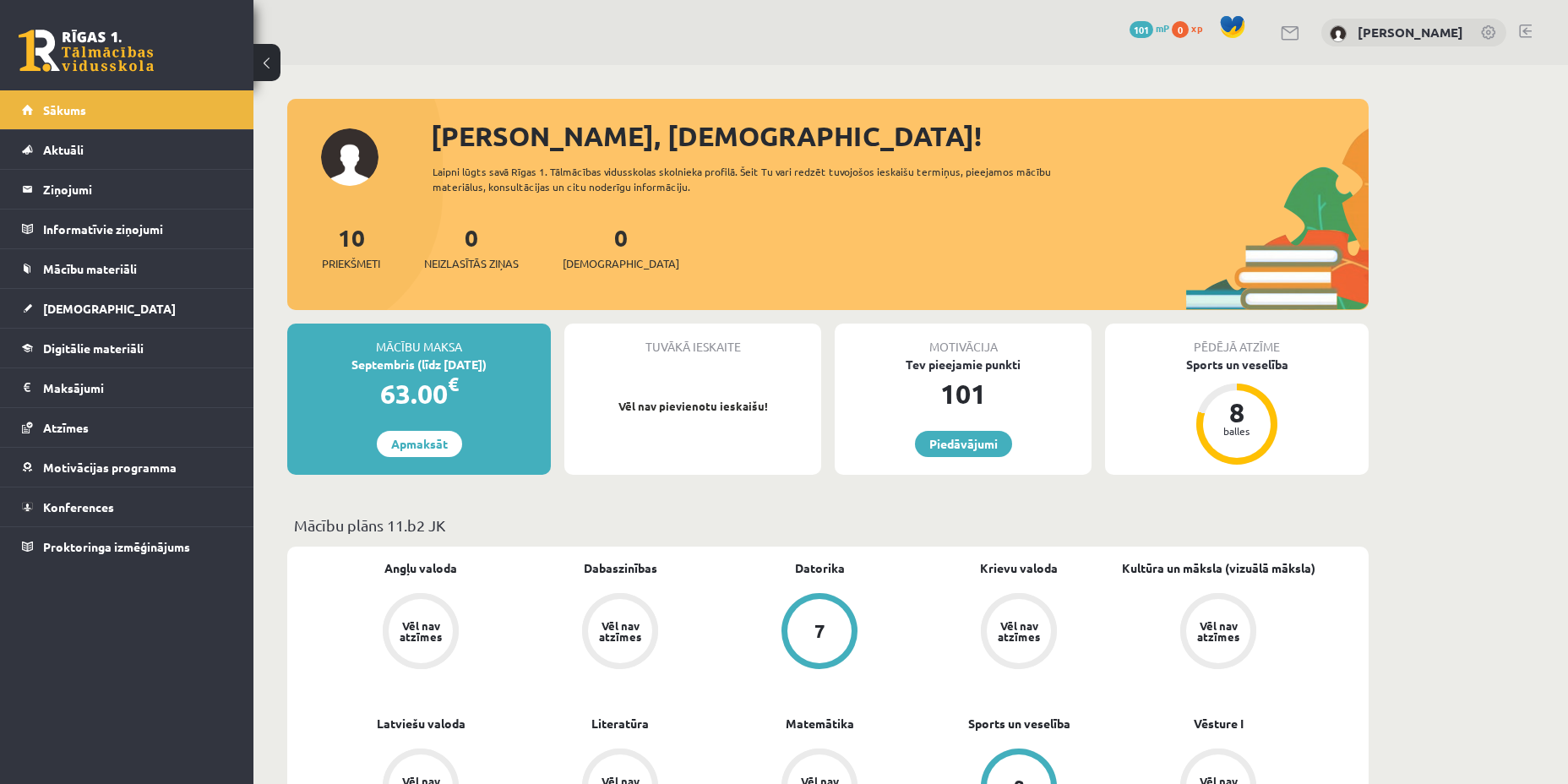
drag, startPoint x: 1437, startPoint y: 557, endPoint x: 1473, endPoint y: 707, distance: 154.3
click at [1325, 541] on div "Mācību plāns 11.b2 JK" at bounding box center [828, 530] width 1082 height 33
click at [138, 551] on span "Proktoringa izmēģinājums" at bounding box center [116, 547] width 147 height 15
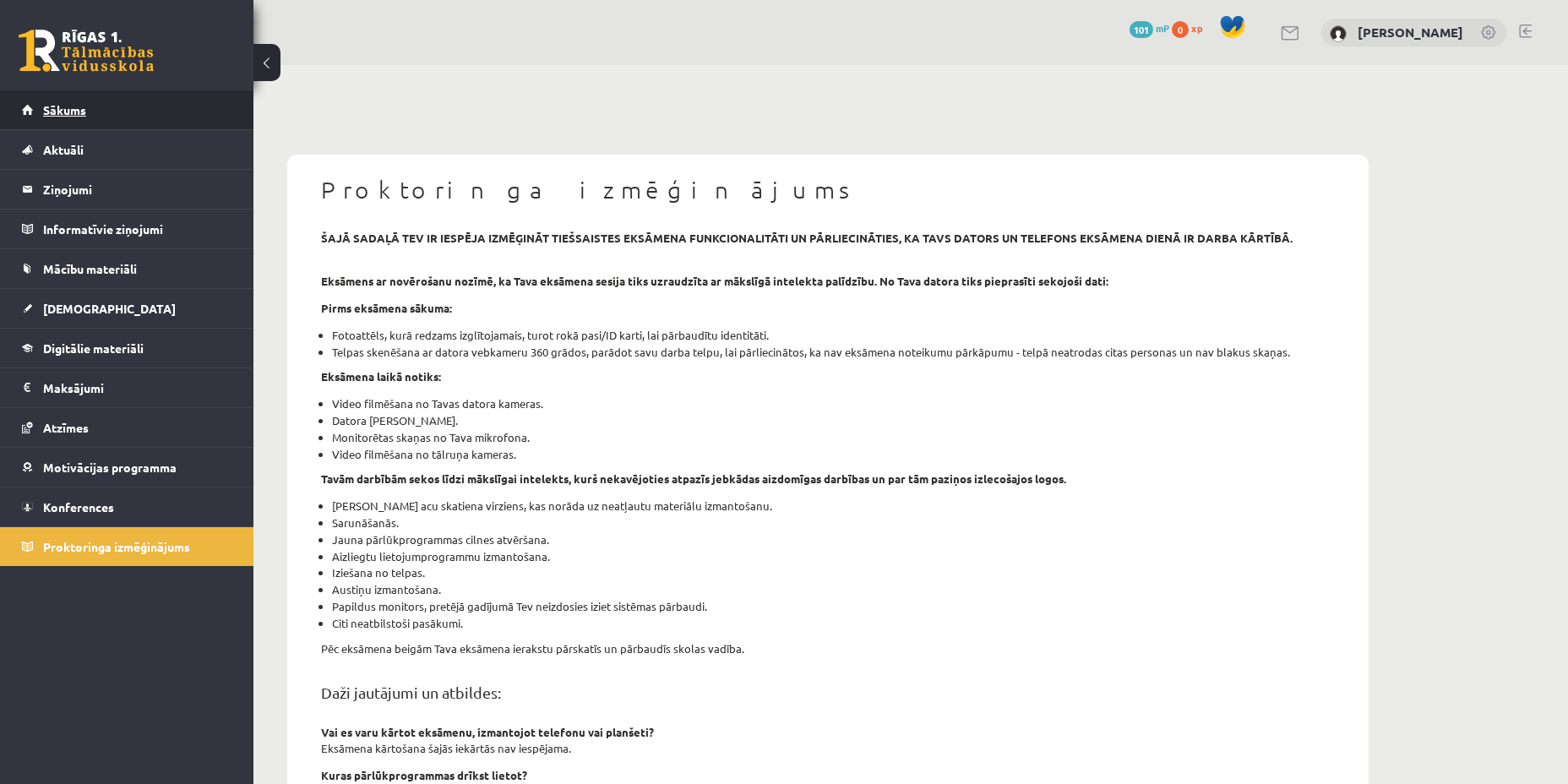
click at [95, 116] on link "Sākums" at bounding box center [127, 110] width 210 height 39
